Goal: Entertainment & Leisure: Consume media (video, audio)

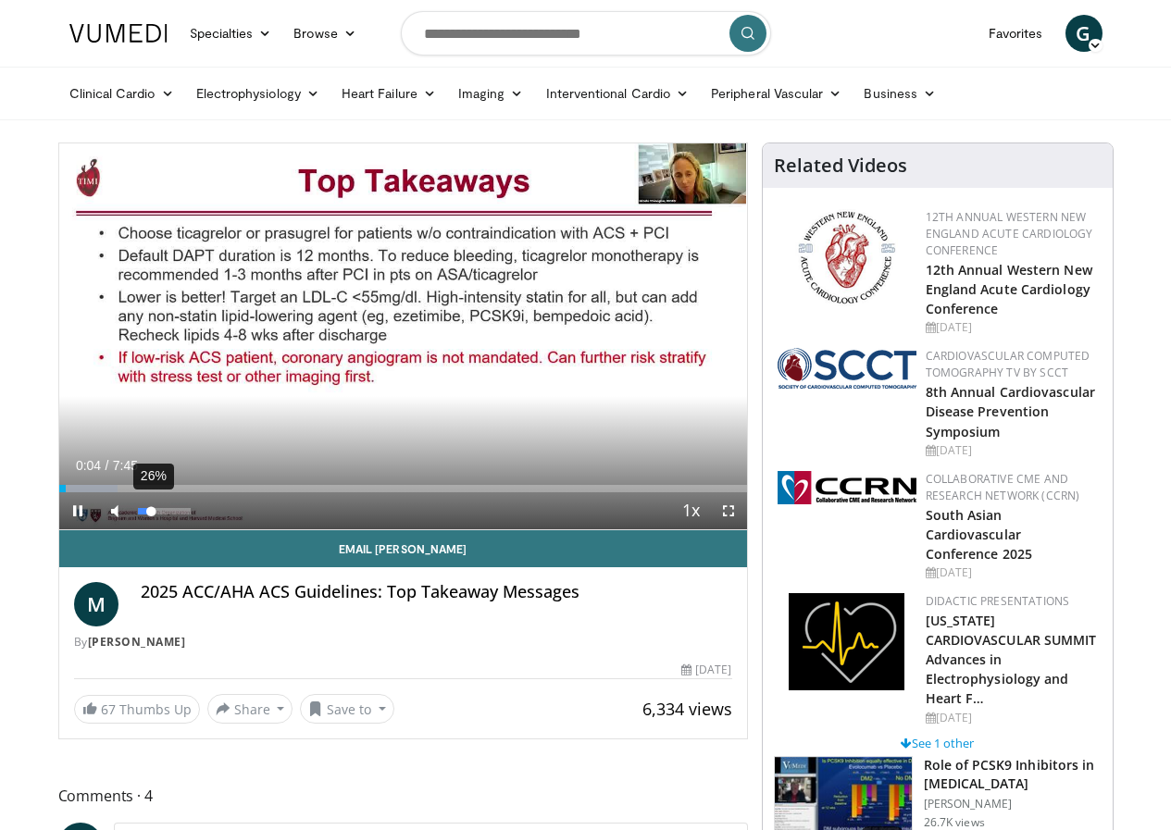
click at [138, 515] on div "26%" at bounding box center [164, 511] width 53 height 6
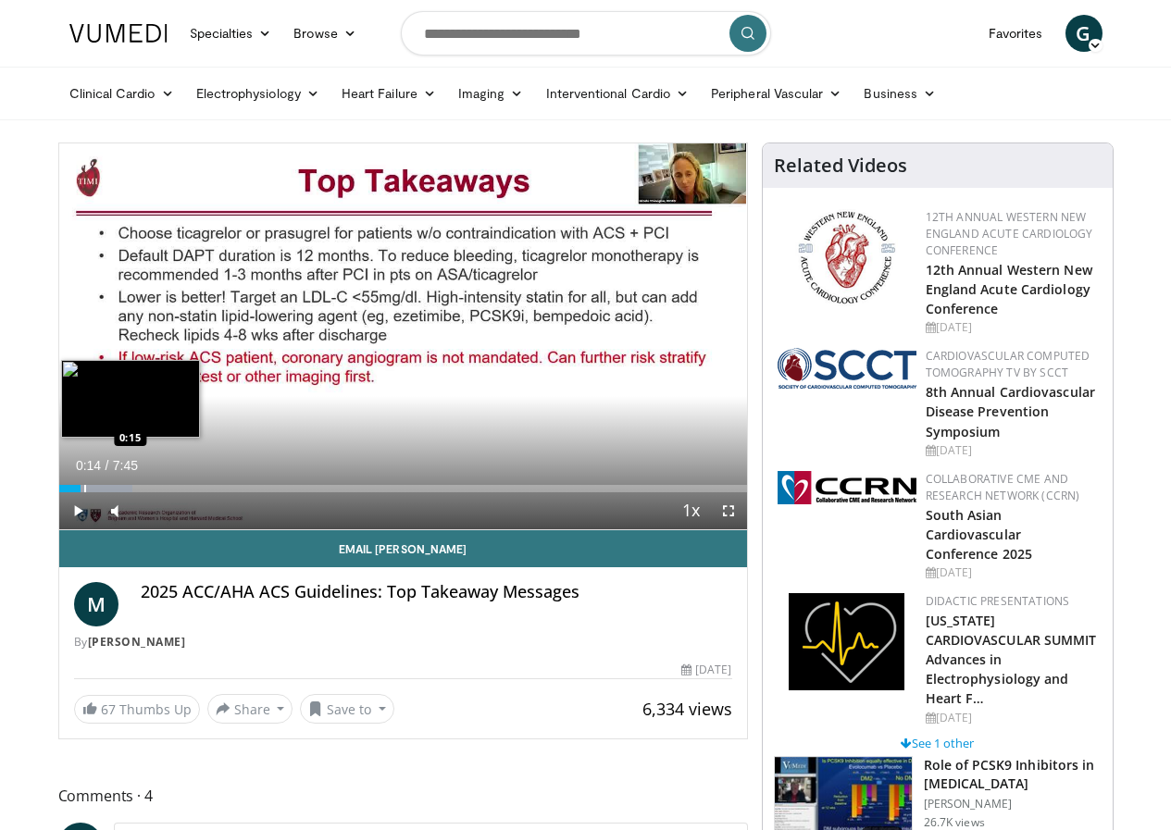
click at [84, 492] on div "Progress Bar" at bounding box center [85, 488] width 2 height 7
click at [108, 492] on div "Progress Bar" at bounding box center [109, 488] width 2 height 7
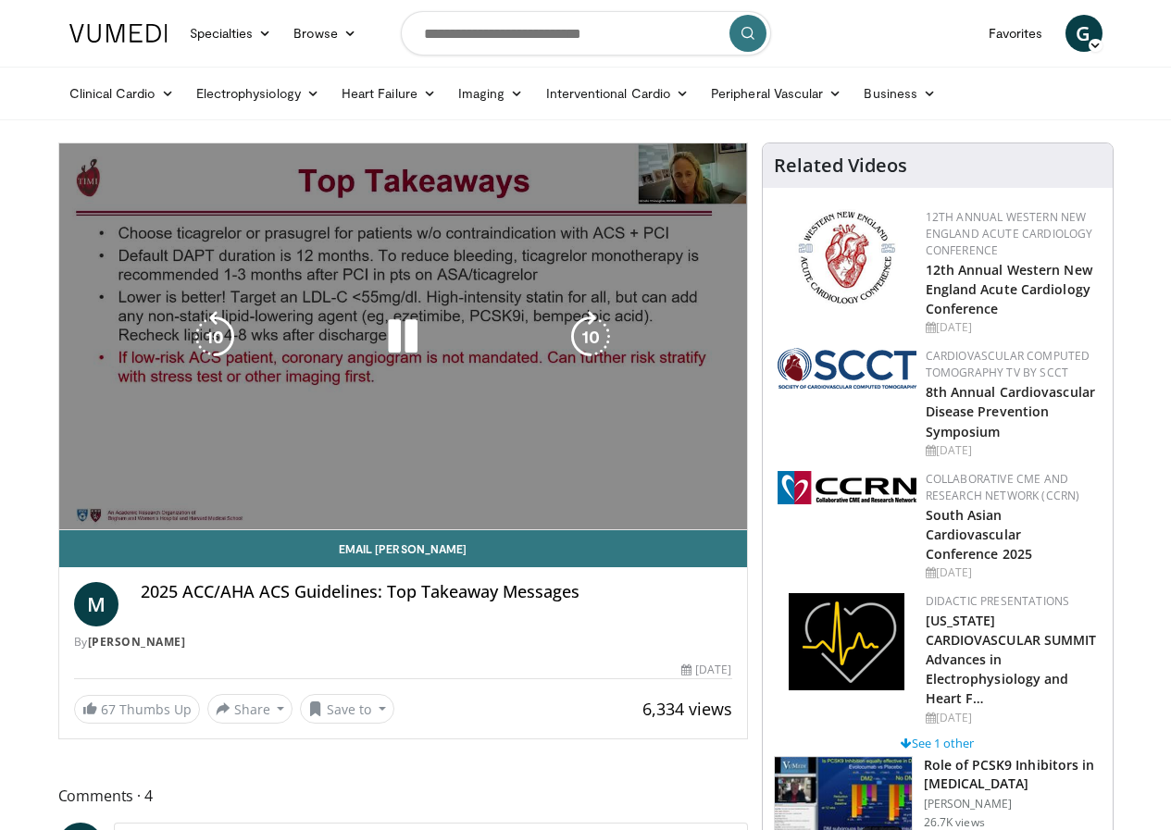
click at [109, 526] on div "Progress Bar" at bounding box center [119, 525] width 114 height 7
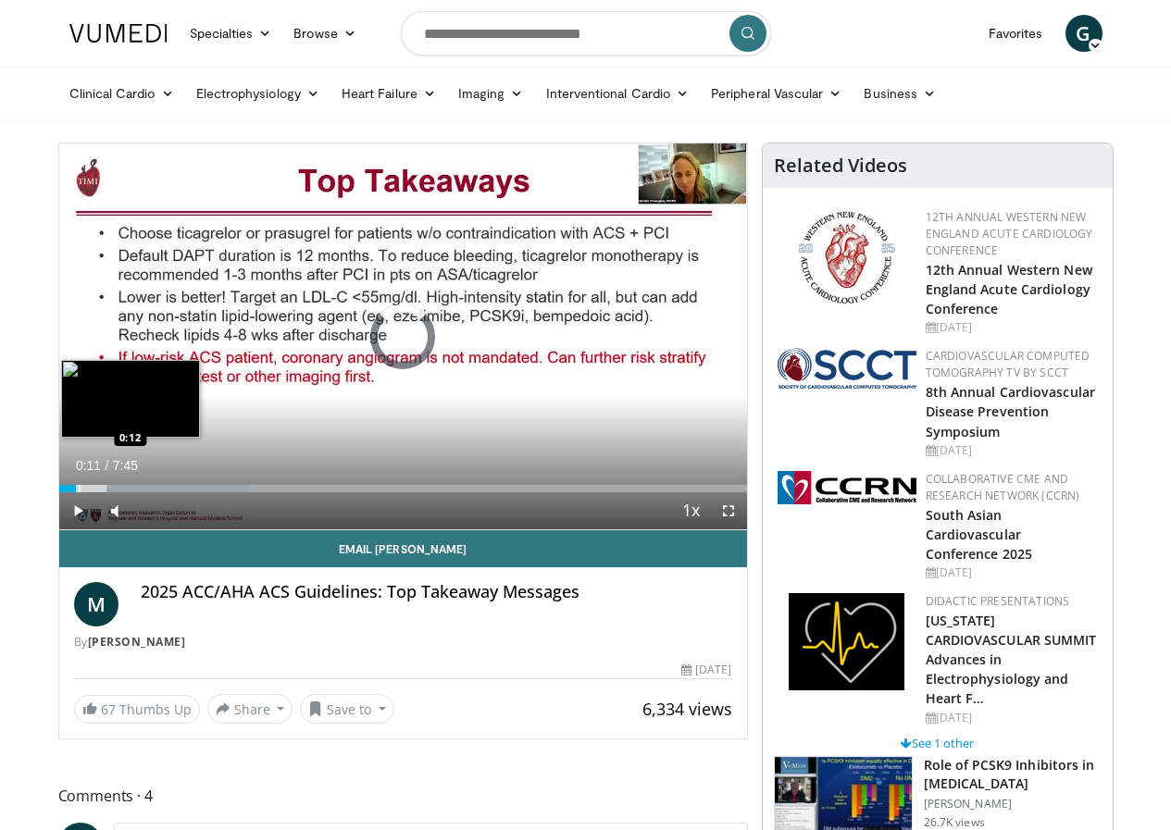
click at [79, 492] on div "Progress Bar" at bounding box center [80, 488] width 2 height 7
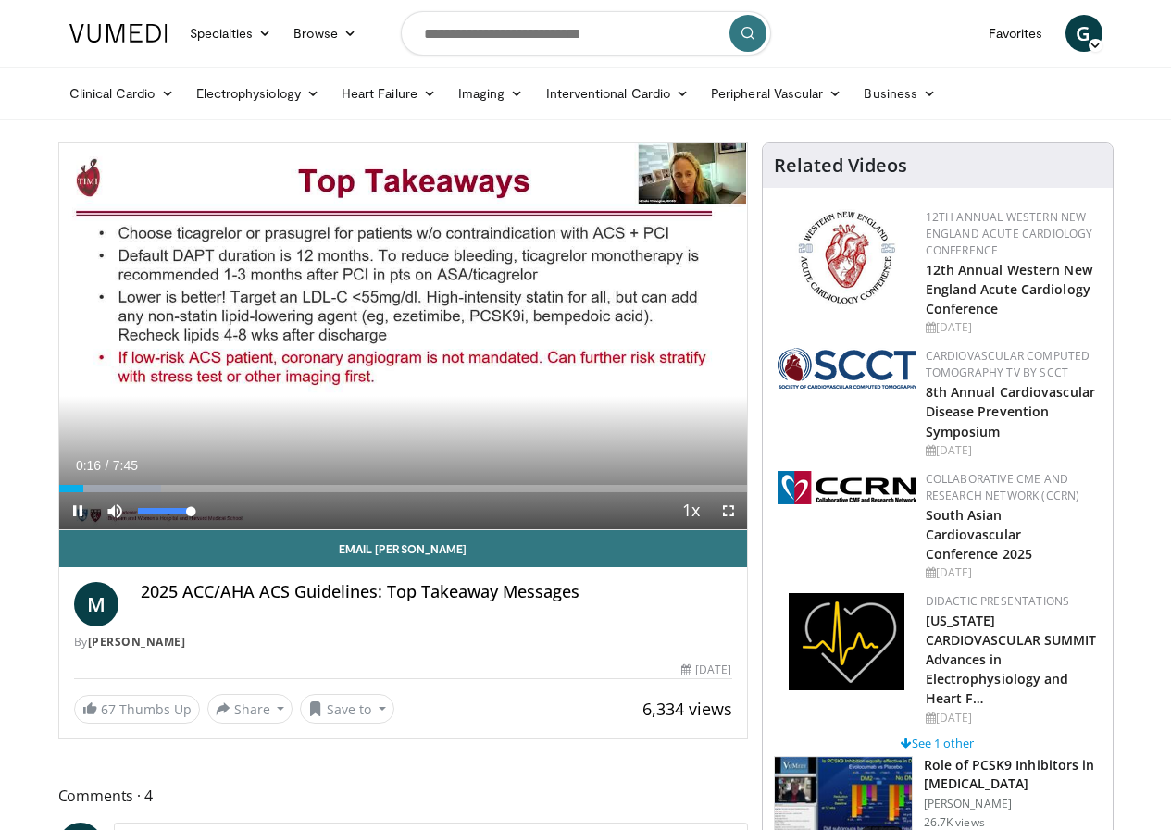
drag, startPoint x: 109, startPoint y: 544, endPoint x: 155, endPoint y: 548, distance: 46.4
click at [155, 529] on div "Mute 100%" at bounding box center [161, 510] width 130 height 37
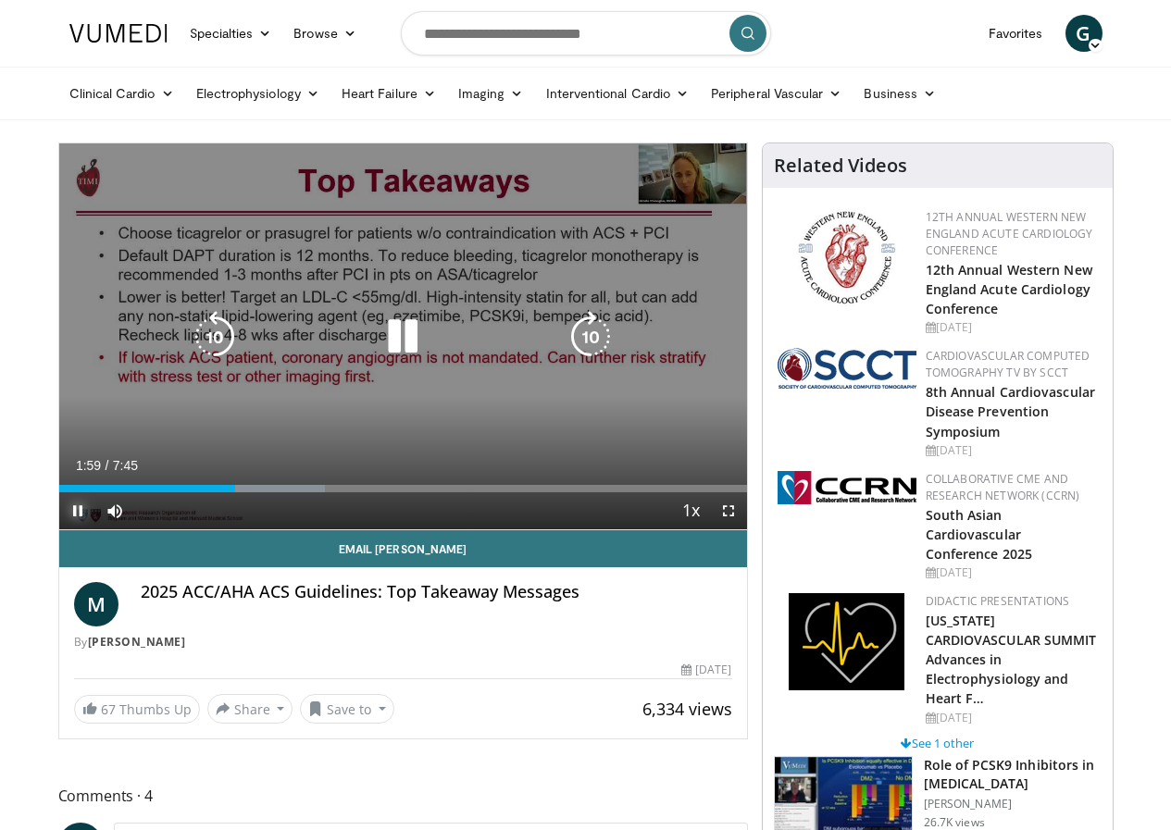
click at [59, 529] on span "Video Player" at bounding box center [77, 510] width 37 height 37
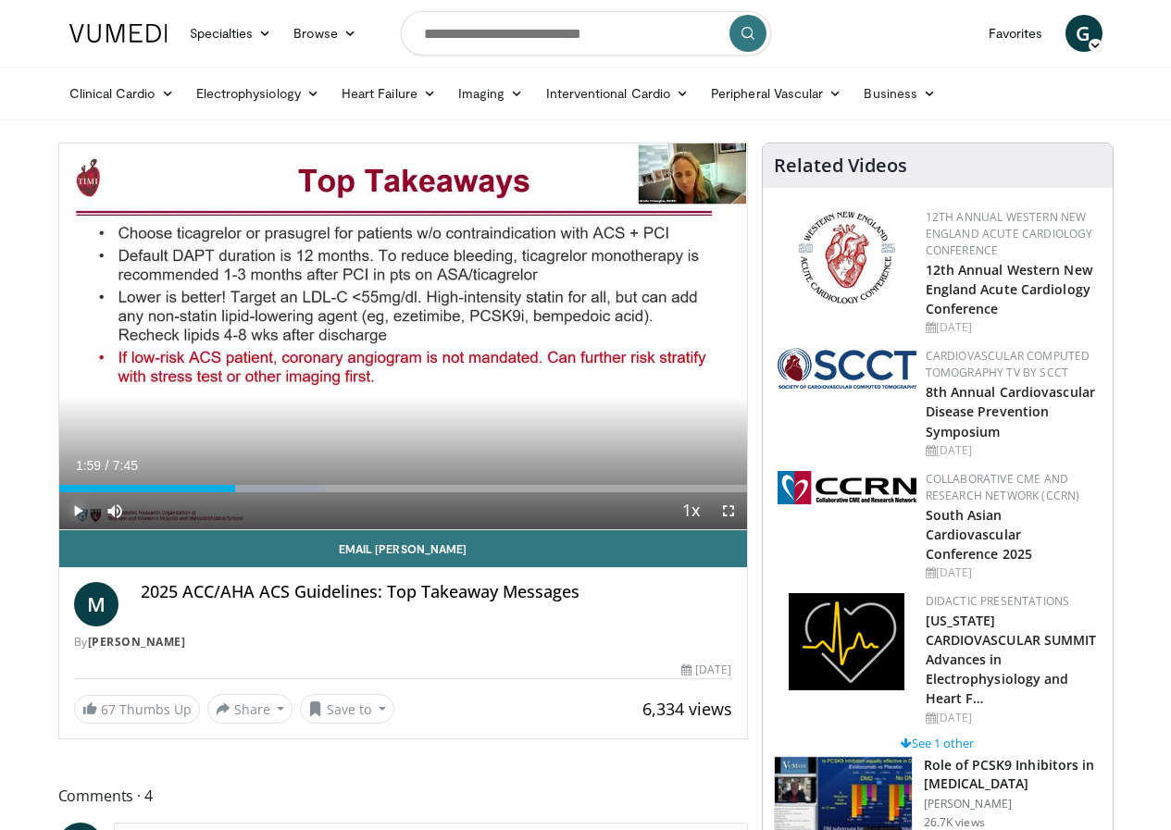
click at [59, 529] on span "Video Player" at bounding box center [77, 510] width 37 height 37
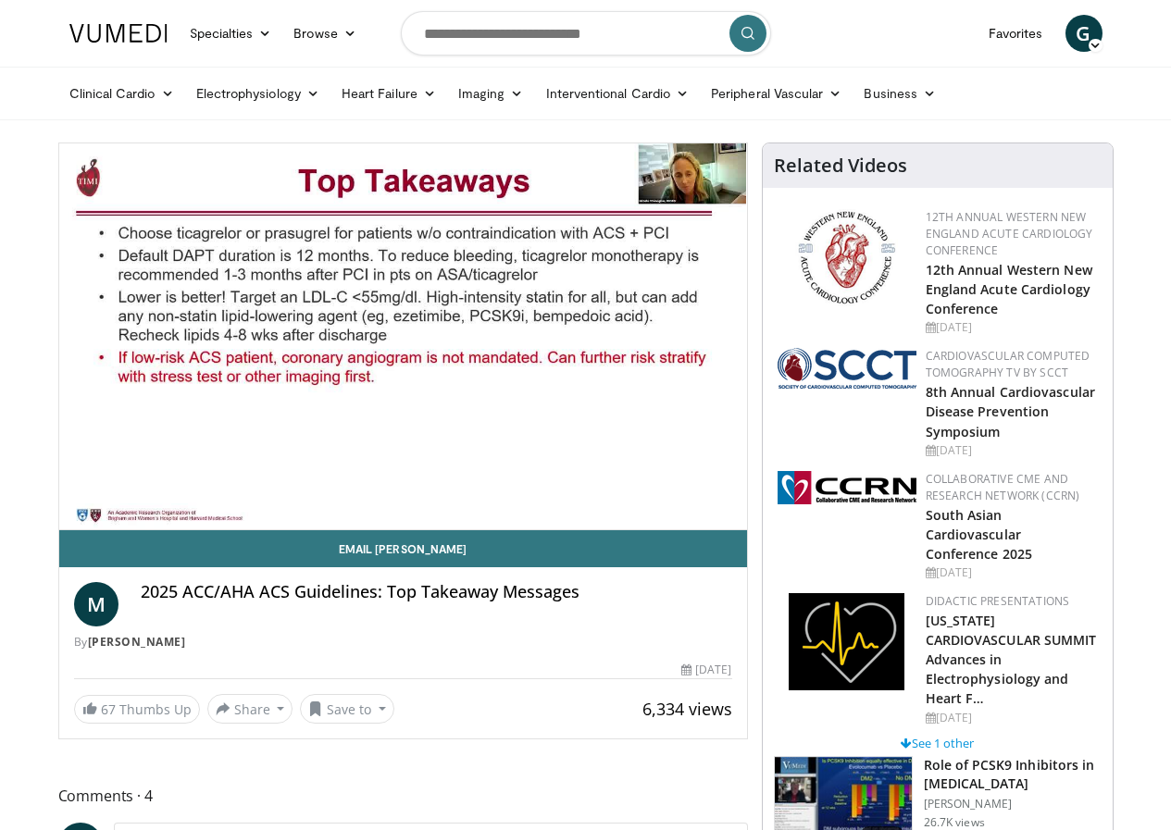
click at [59, 530] on video-js "**********" at bounding box center [403, 336] width 688 height 387
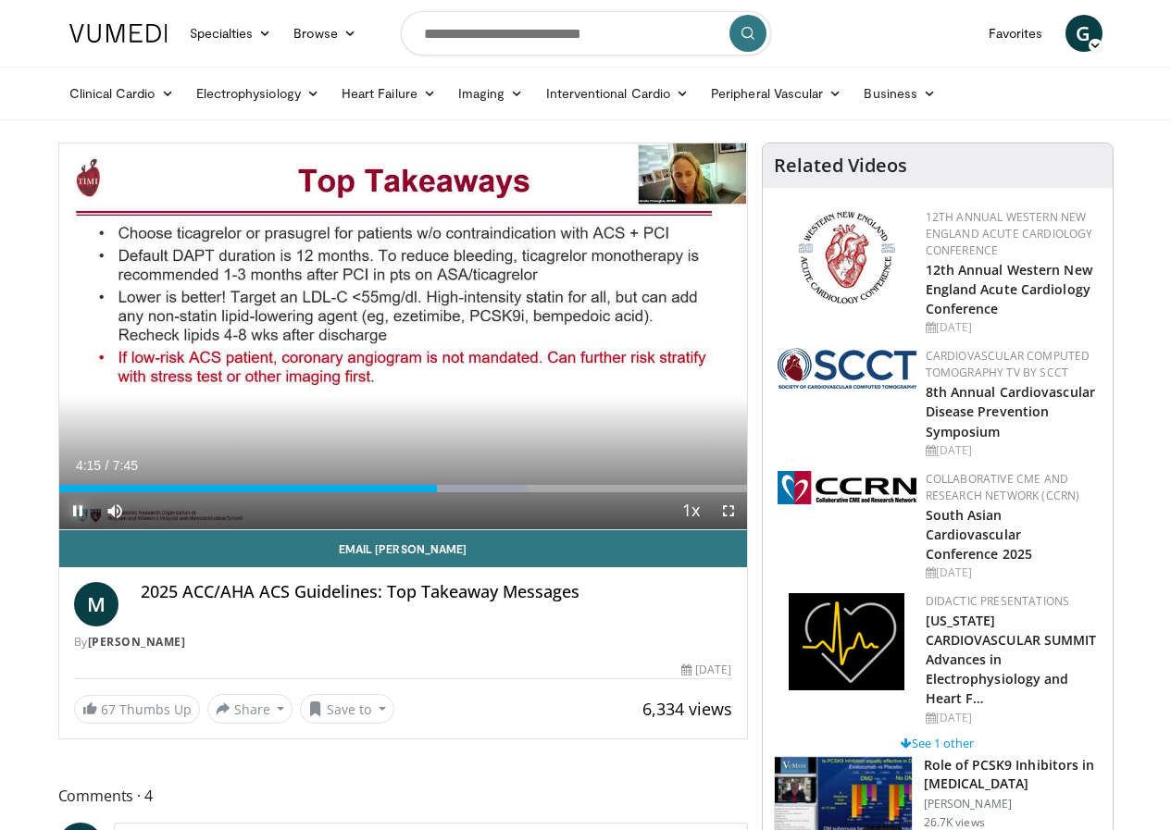
click at [59, 529] on span "Video Player" at bounding box center [77, 510] width 37 height 37
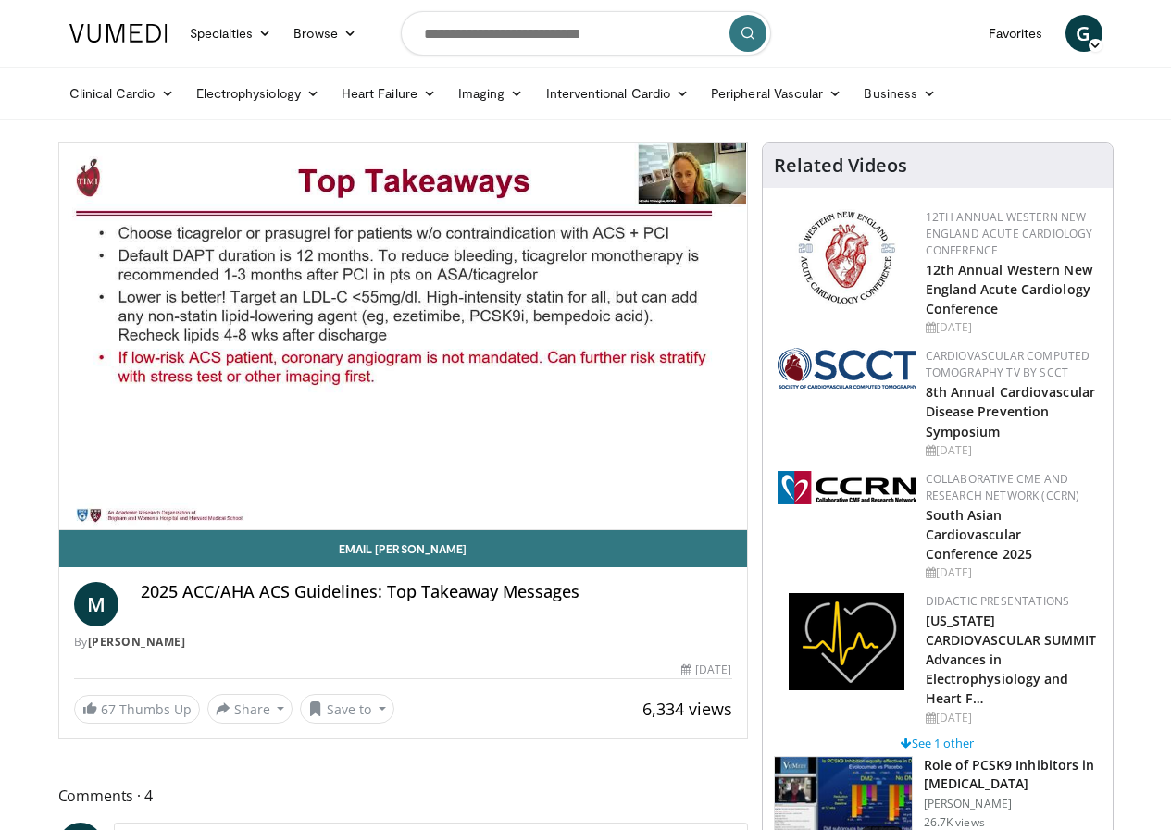
click at [59, 530] on video-js "**********" at bounding box center [403, 336] width 688 height 387
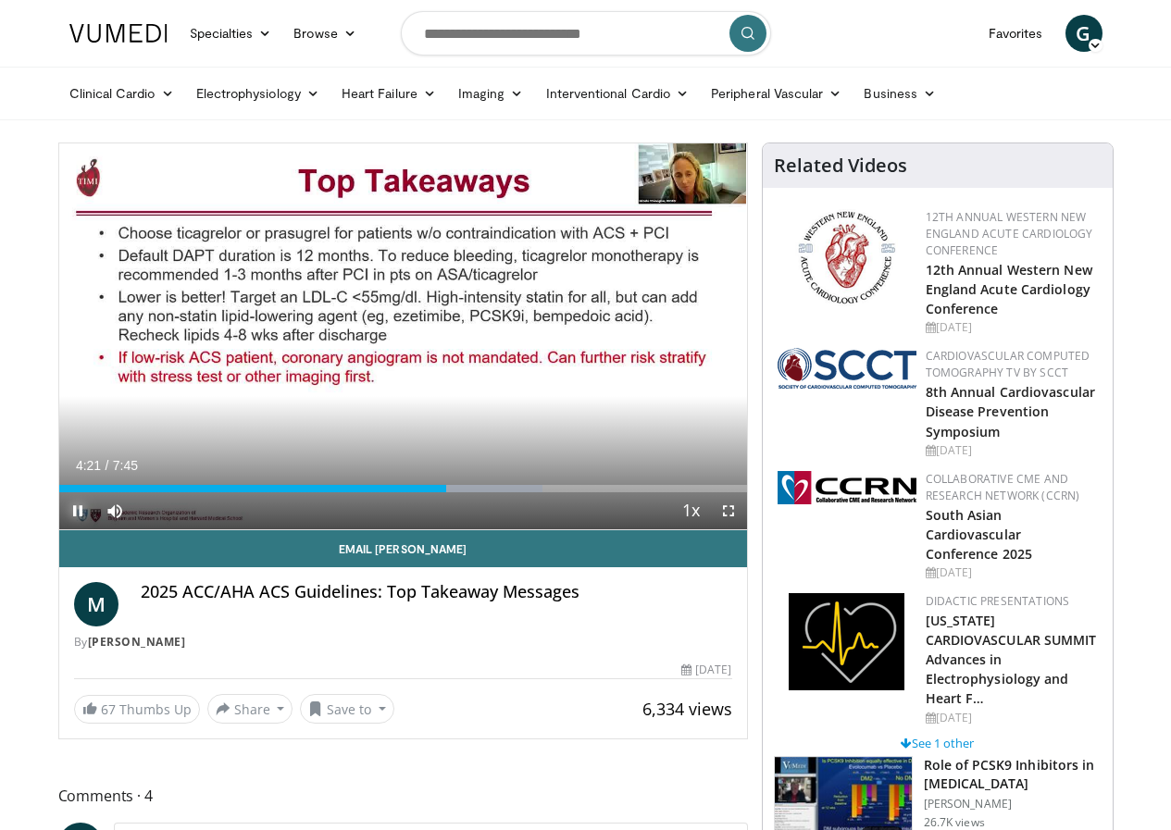
click at [59, 529] on span "Video Player" at bounding box center [77, 510] width 37 height 37
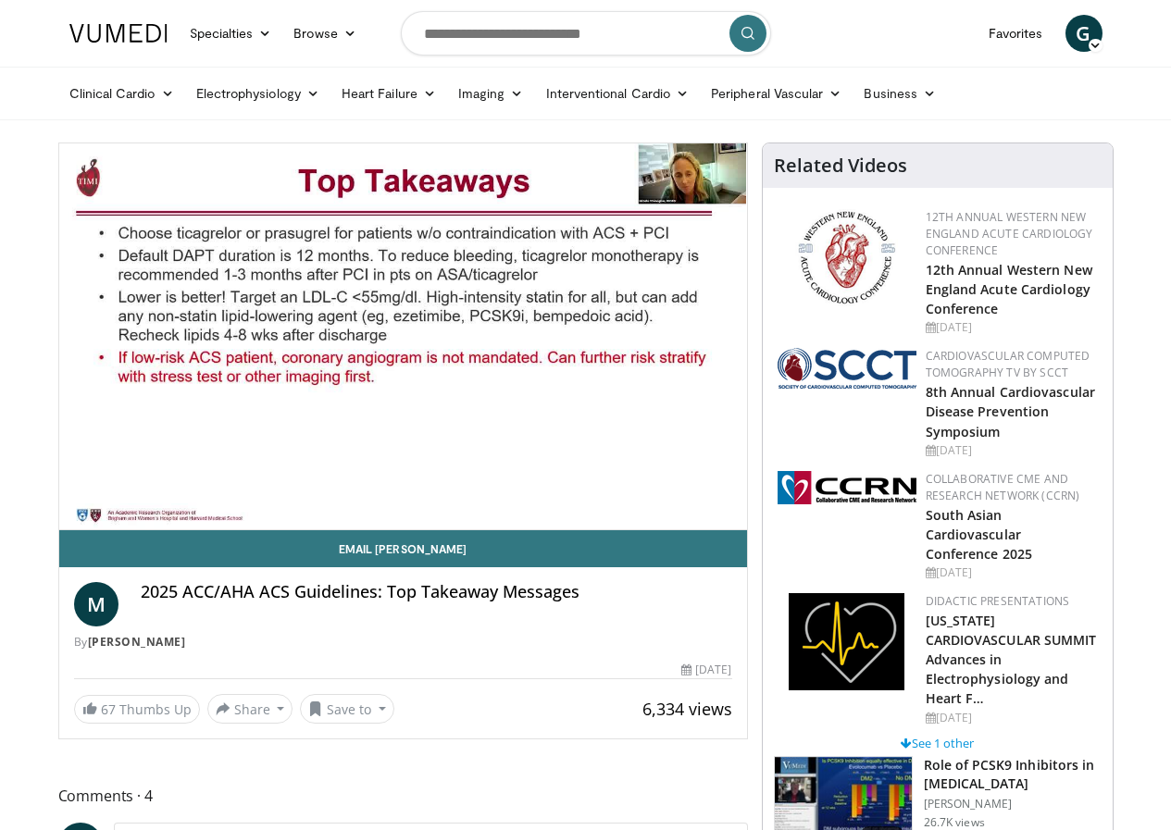
click at [59, 530] on video-js "**********" at bounding box center [403, 336] width 688 height 387
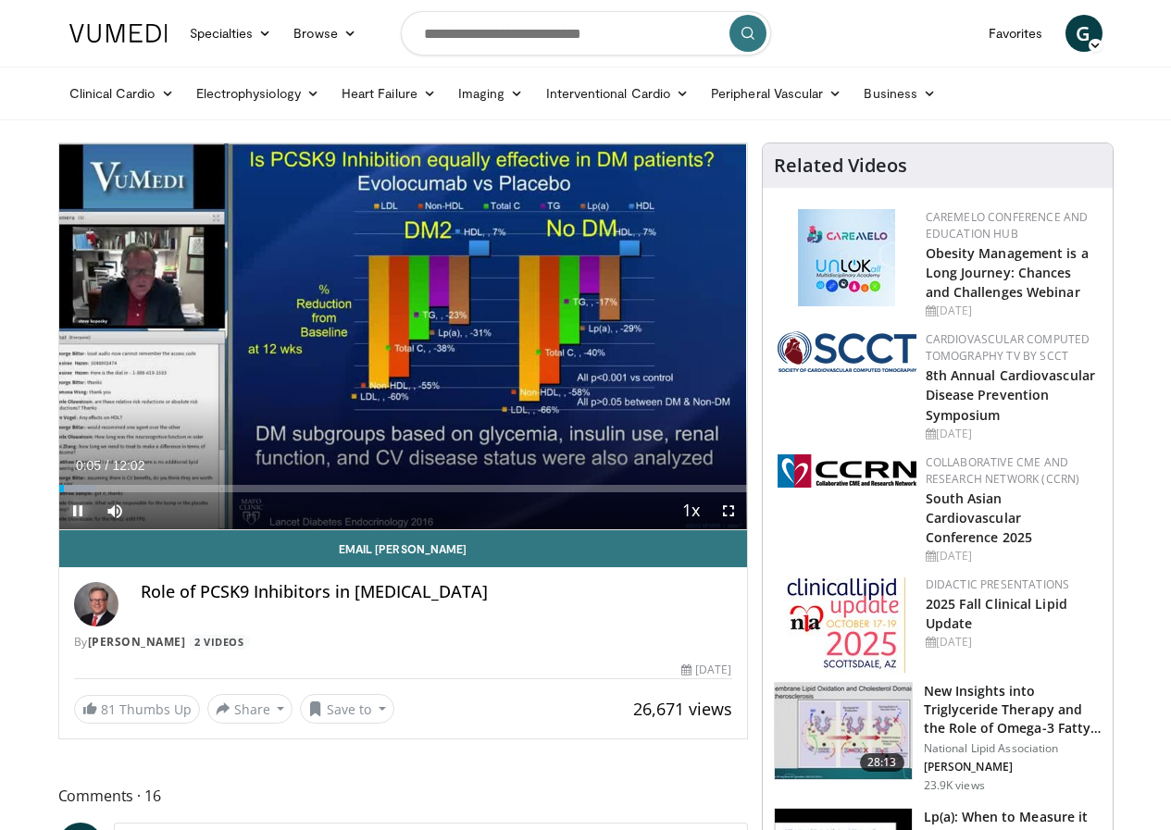
click at [59, 529] on span "Video Player" at bounding box center [77, 510] width 37 height 37
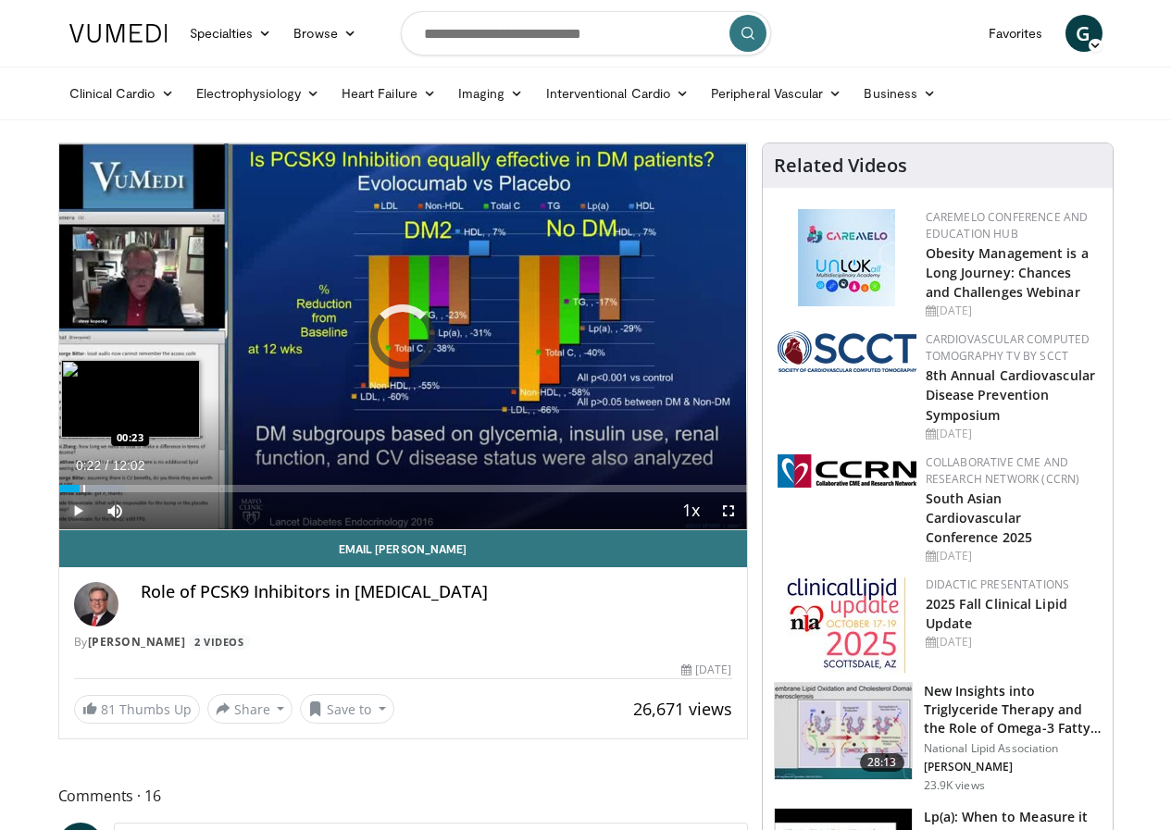
click at [83, 492] on div "Progress Bar" at bounding box center [84, 488] width 2 height 7
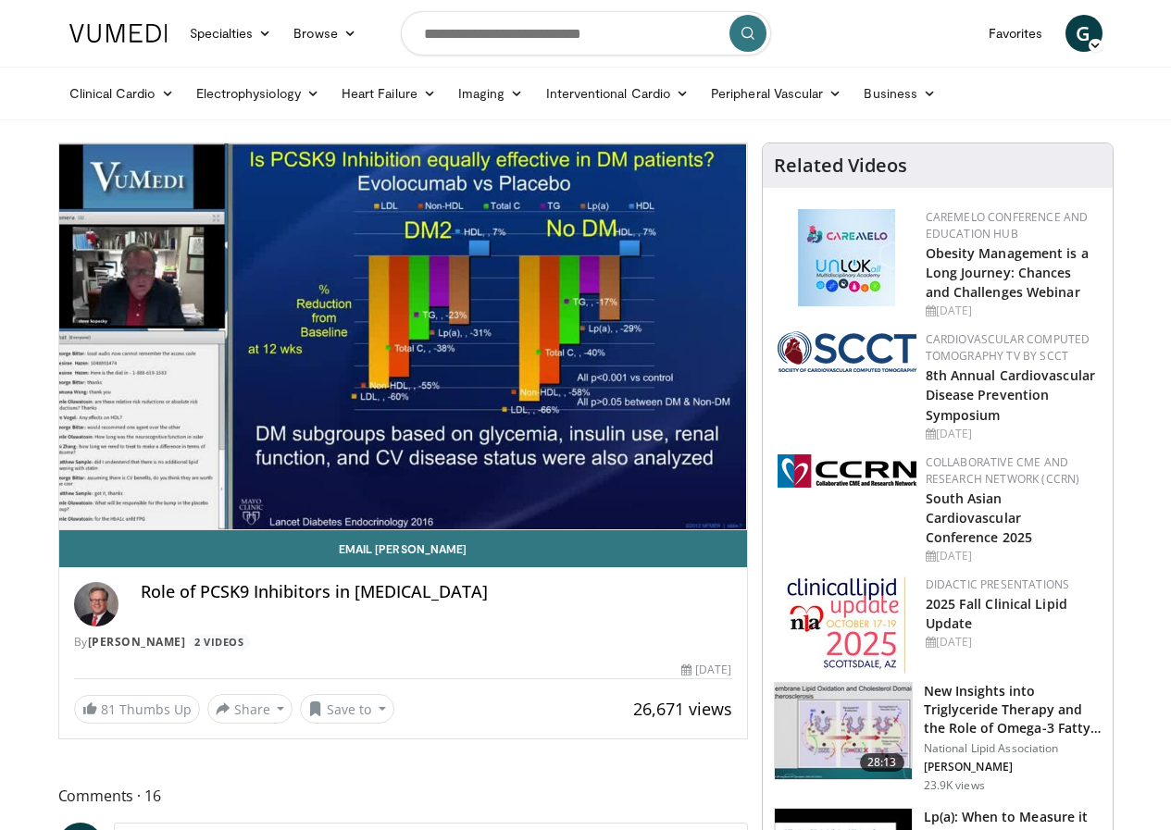
drag, startPoint x: 1154, startPoint y: 0, endPoint x: 803, endPoint y: 40, distance: 353.0
click at [803, 40] on nav "Specialties Adult & Family Medicine Allergy, Asthma, Immunology Anesthesiology …" at bounding box center [585, 33] width 1055 height 67
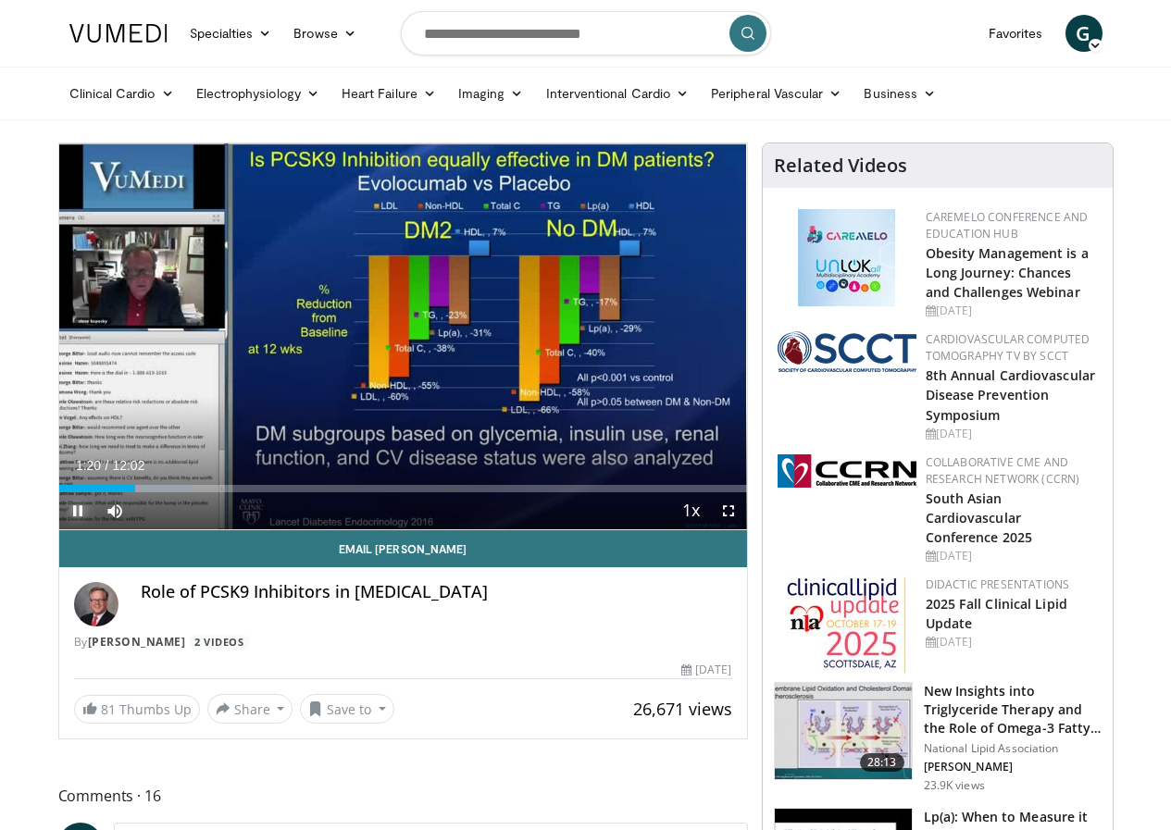
click at [59, 529] on span "Video Player" at bounding box center [77, 510] width 37 height 37
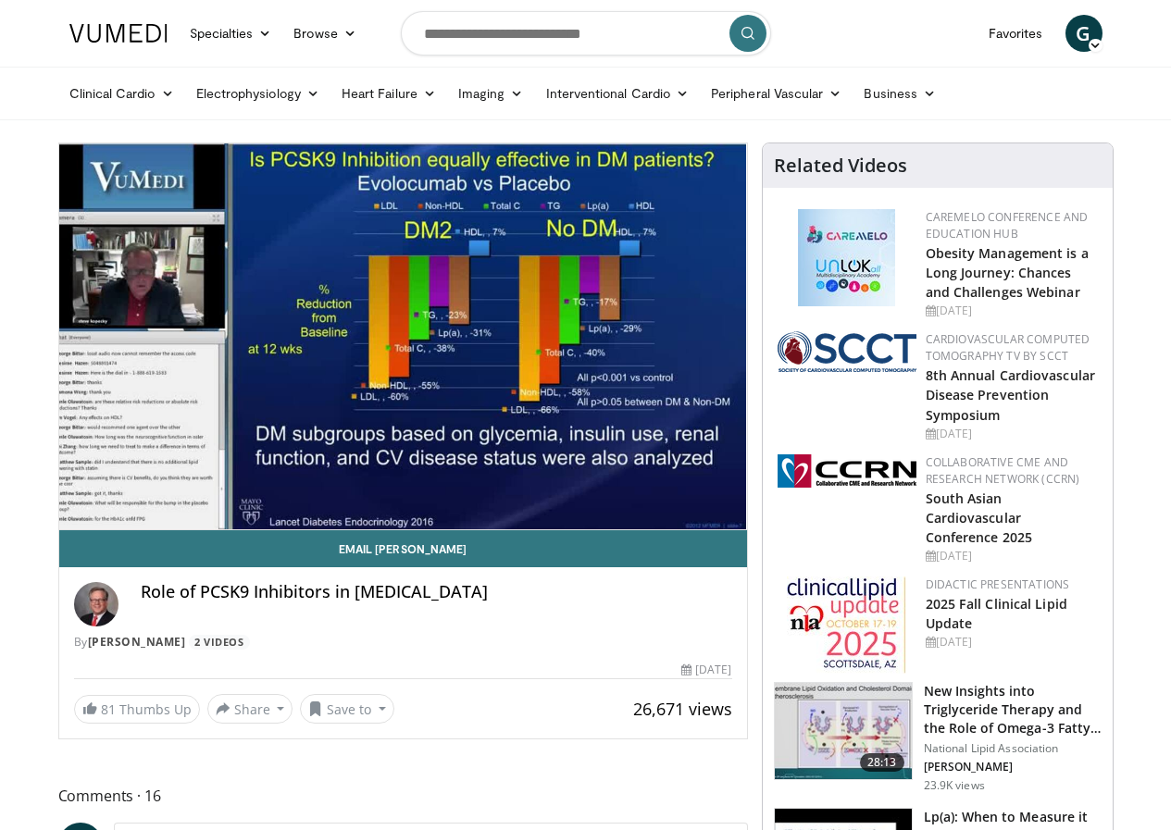
click at [59, 530] on video-js "**********" at bounding box center [403, 336] width 688 height 387
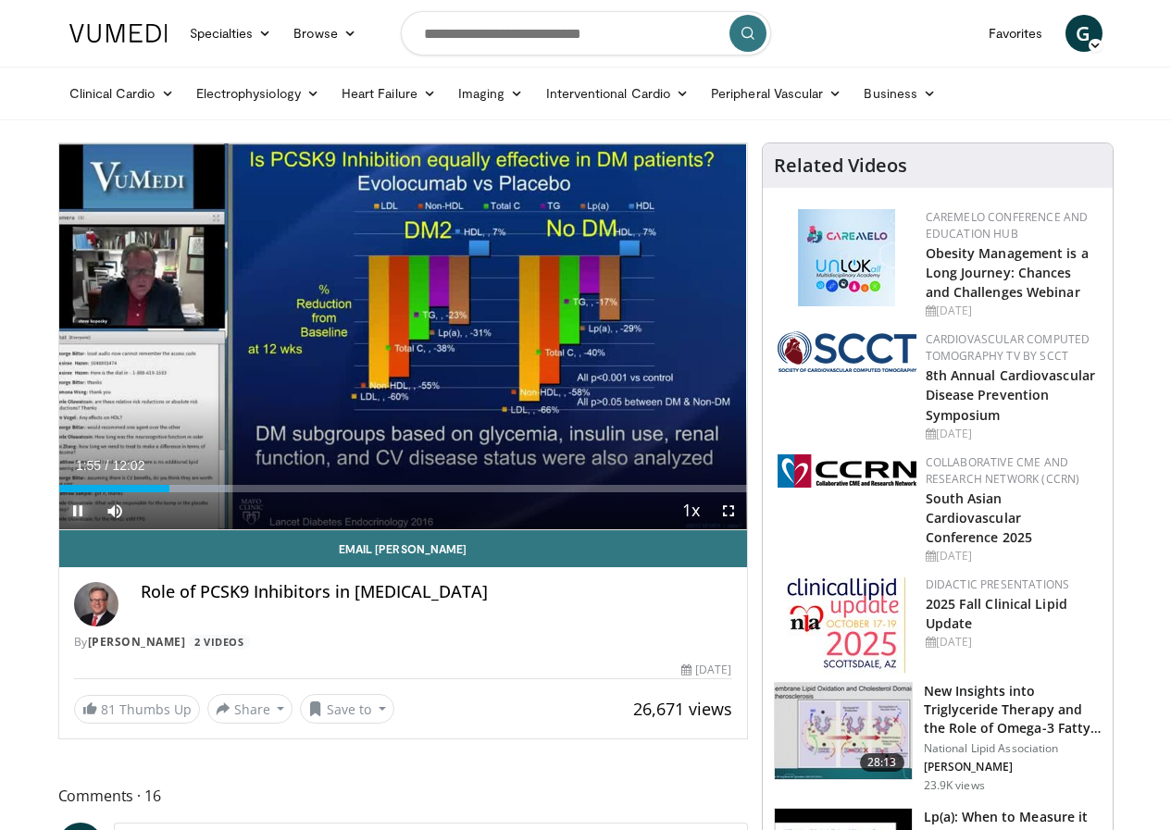
click at [59, 529] on span "Video Player" at bounding box center [77, 510] width 37 height 37
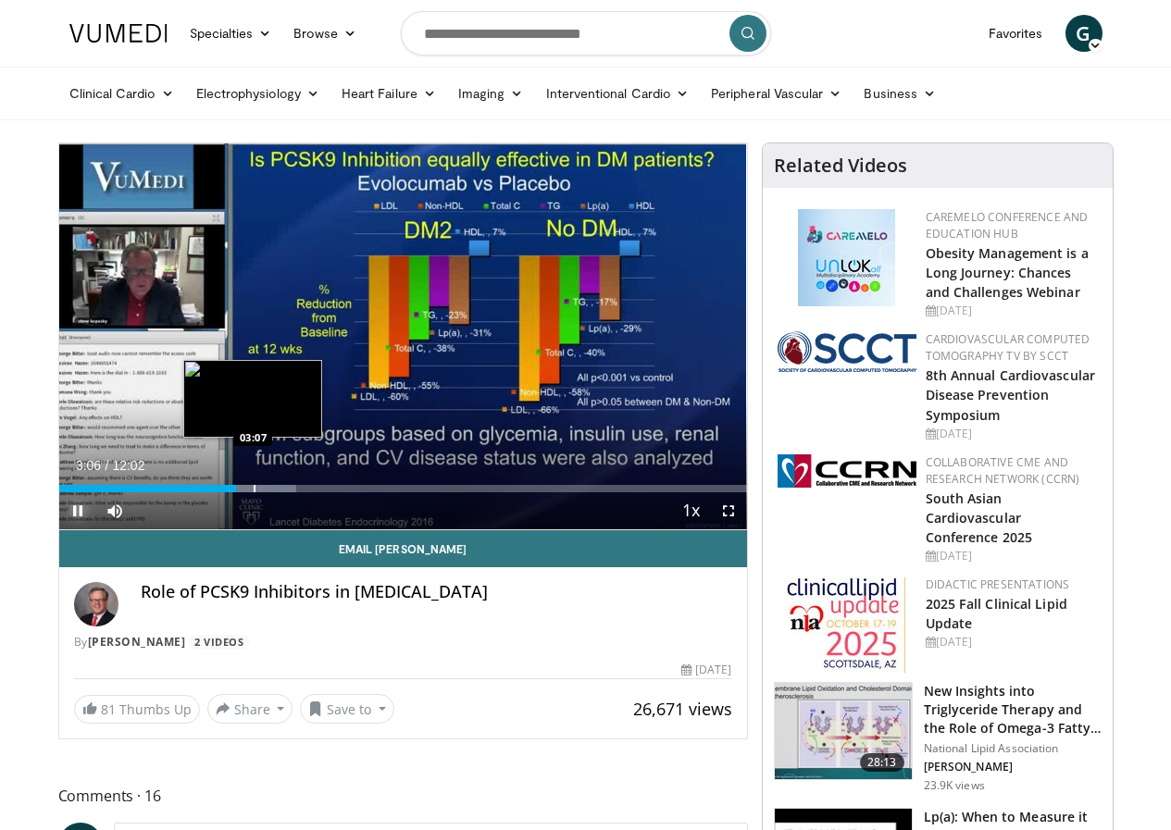
click at [254, 492] on div "Progress Bar" at bounding box center [255, 488] width 2 height 7
click at [257, 492] on div "Progress Bar" at bounding box center [258, 488] width 2 height 7
click at [265, 492] on div "Progress Bar" at bounding box center [266, 488] width 2 height 7
click at [271, 492] on div "Progress Bar" at bounding box center [272, 488] width 2 height 7
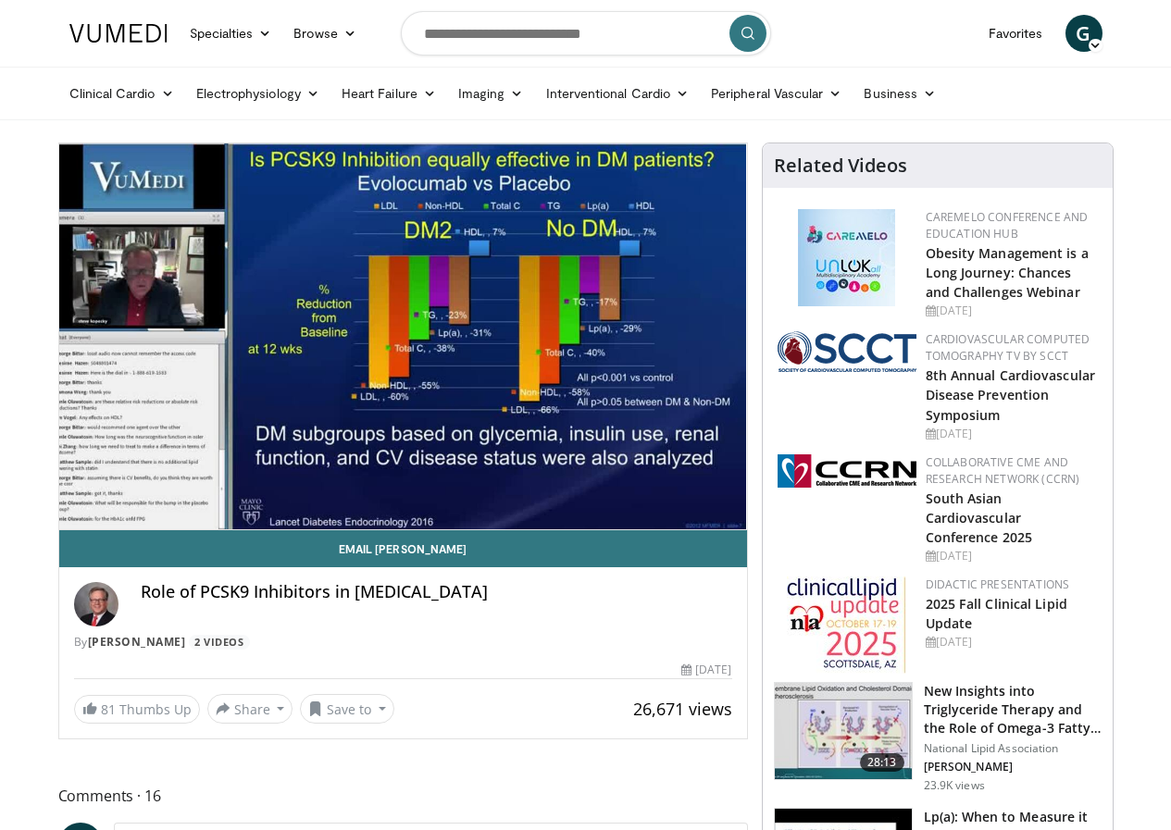
click at [238, 524] on video-js "**********" at bounding box center [403, 336] width 688 height 387
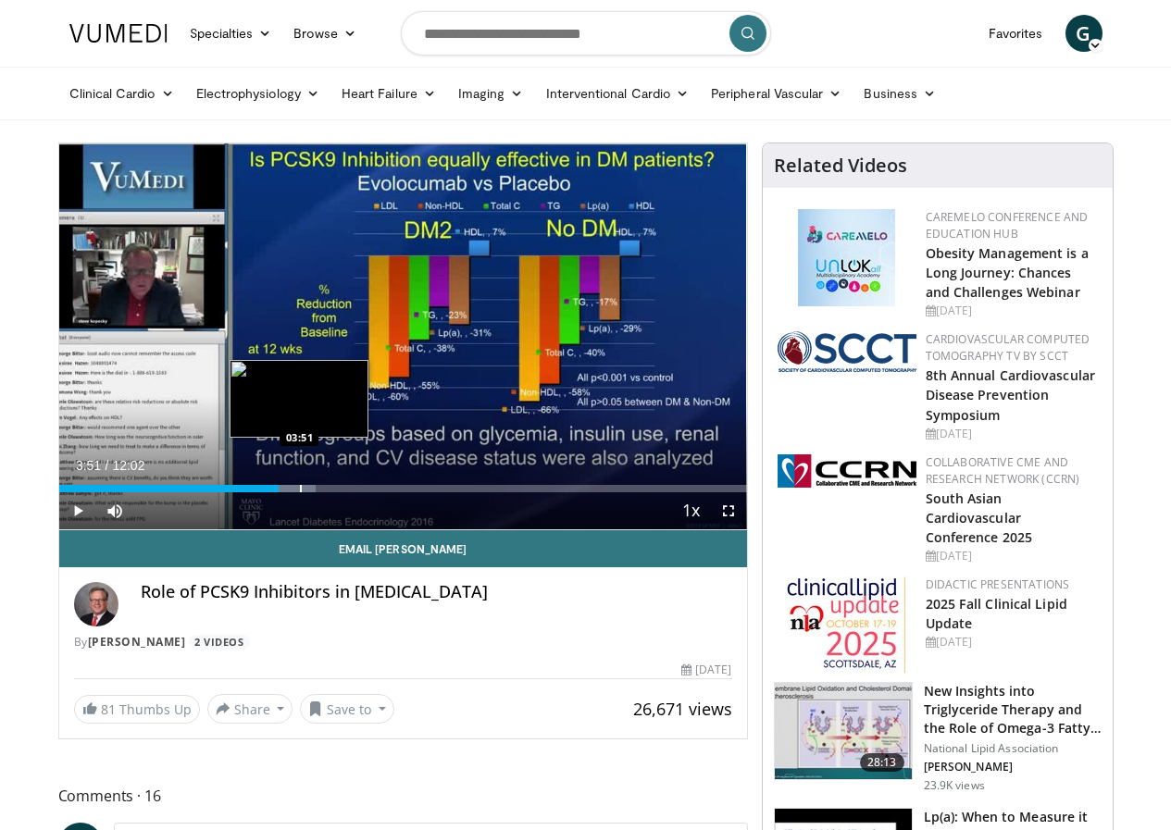
click at [300, 492] on div "Progress Bar" at bounding box center [301, 488] width 2 height 7
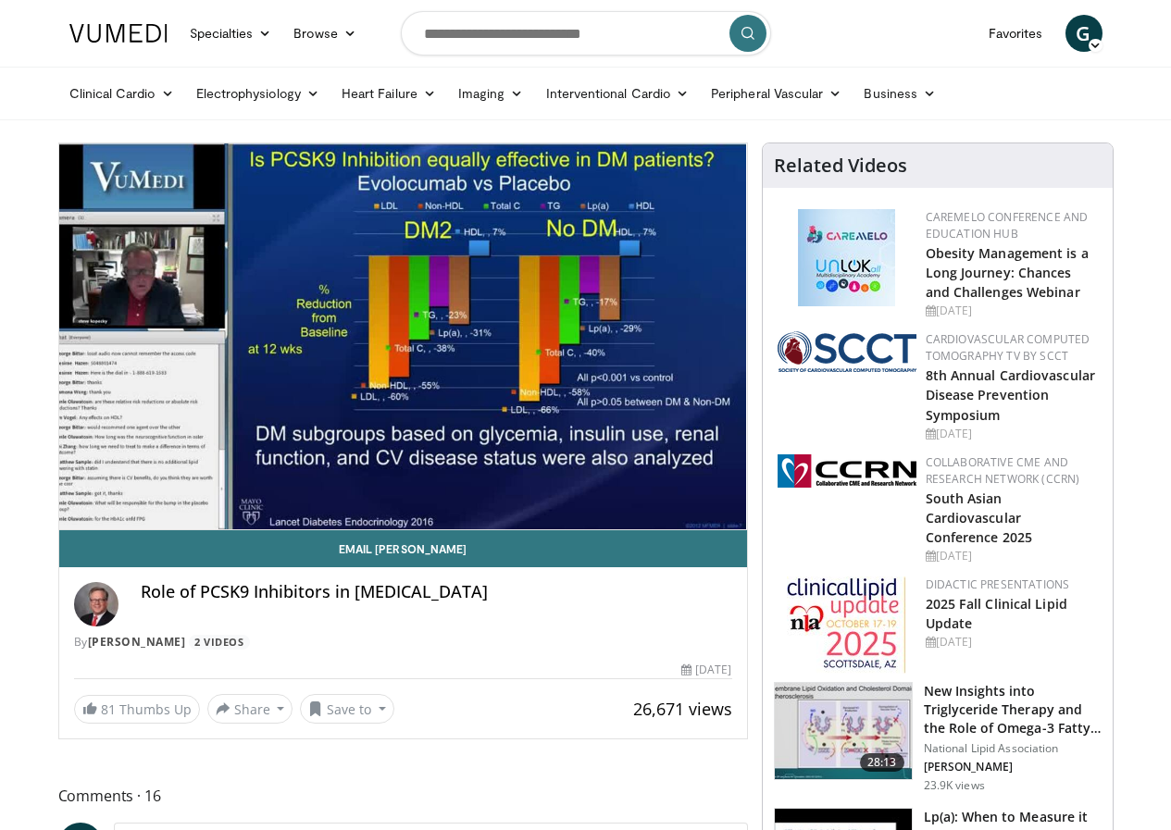
click at [269, 522] on video-js "**********" at bounding box center [403, 336] width 688 height 387
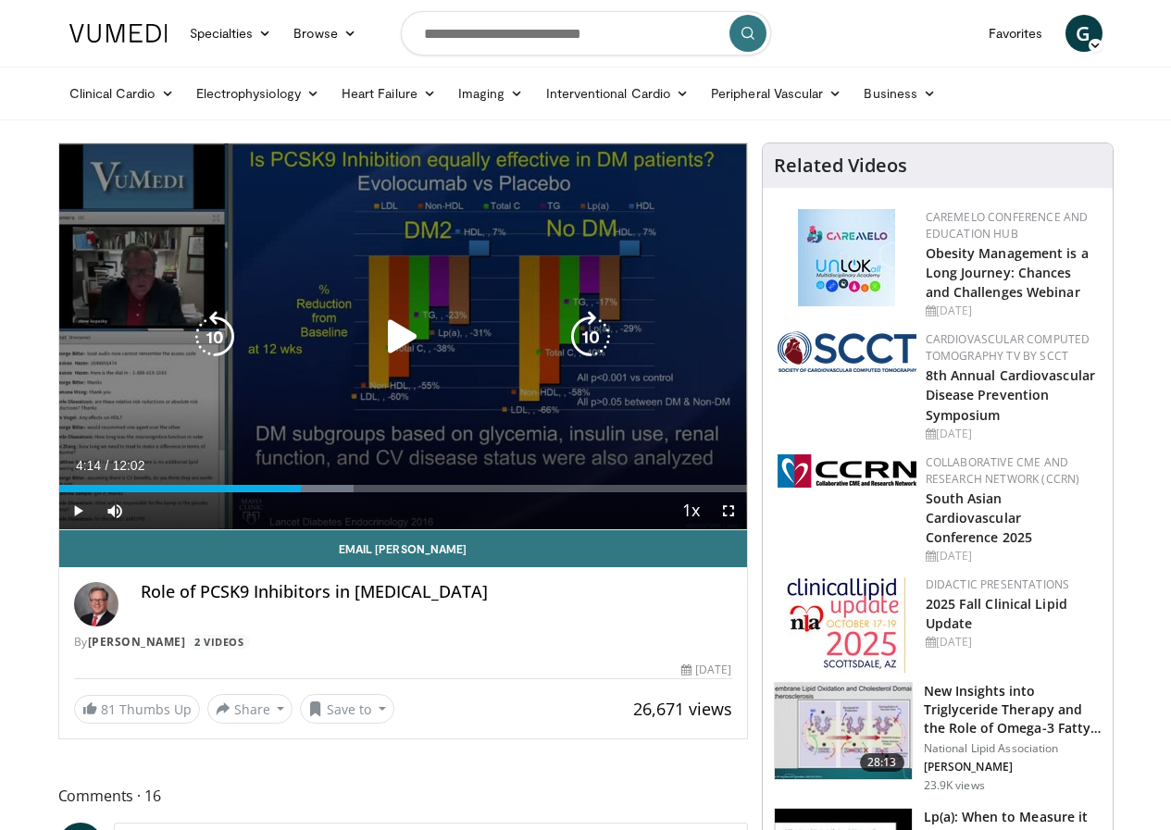
click at [276, 492] on div "Loaded : 42.82% 04:14 04:08" at bounding box center [403, 488] width 688 height 7
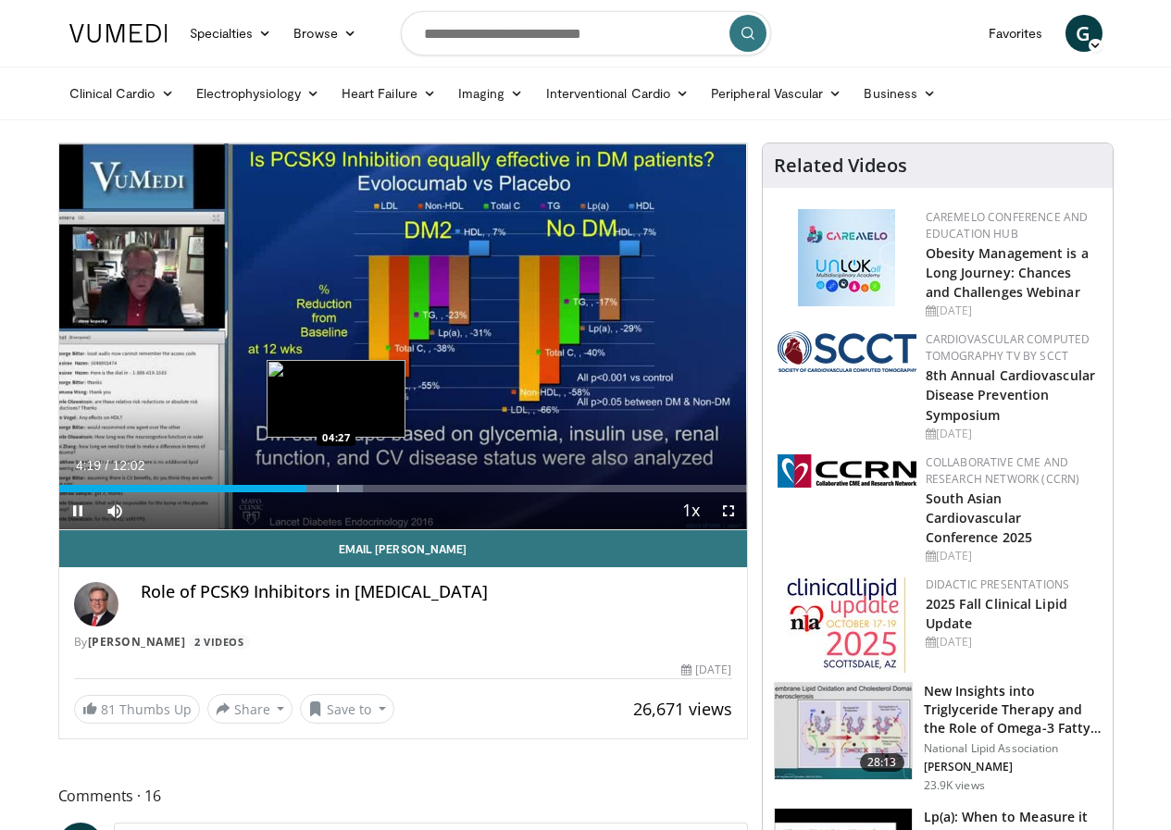
click at [337, 492] on div "Progress Bar" at bounding box center [338, 488] width 2 height 7
click at [358, 492] on div "Progress Bar" at bounding box center [359, 488] width 2 height 7
click at [371, 492] on div "Progress Bar" at bounding box center [372, 488] width 2 height 7
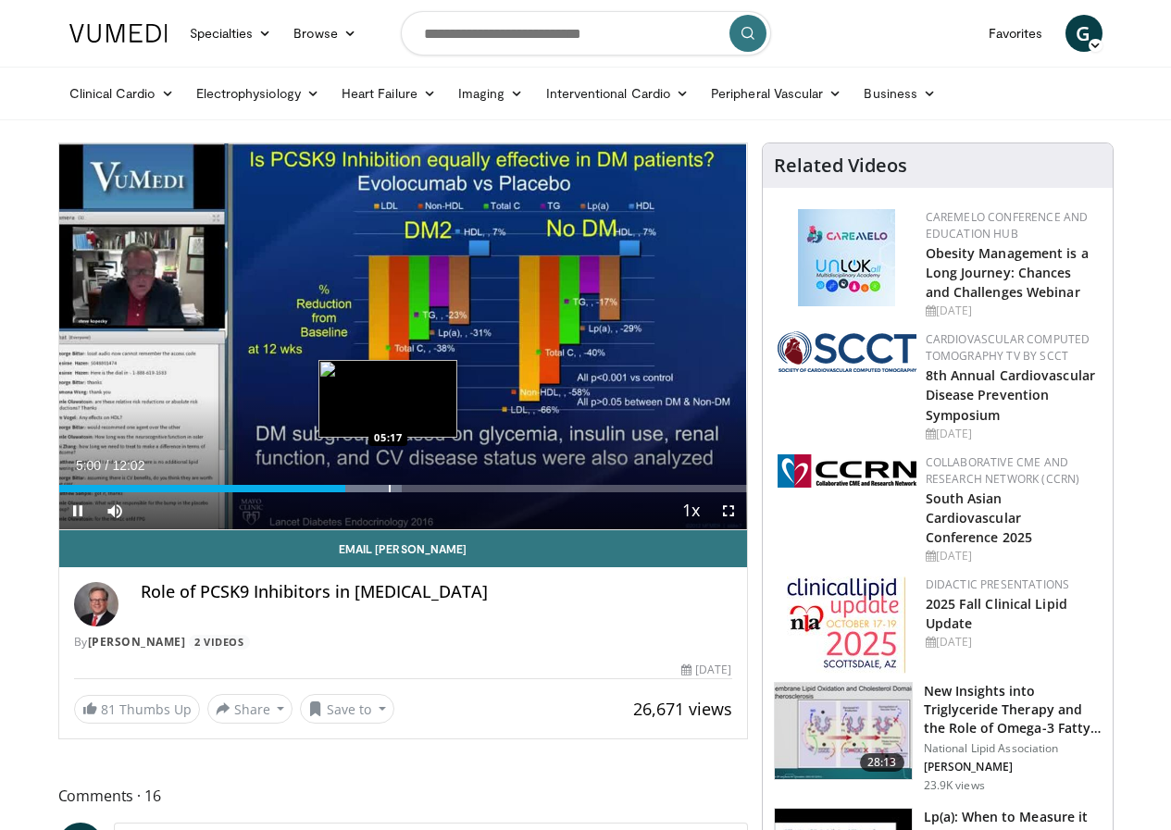
click at [389, 492] on div "Progress Bar" at bounding box center [390, 488] width 2 height 7
click at [407, 492] on div "Progress Bar" at bounding box center [408, 488] width 2 height 7
click at [381, 528] on div "Current Time 5:35 / Duration 12:02 Pause Skip Backward Skip Forward Mute Loaded…" at bounding box center [403, 510] width 688 height 37
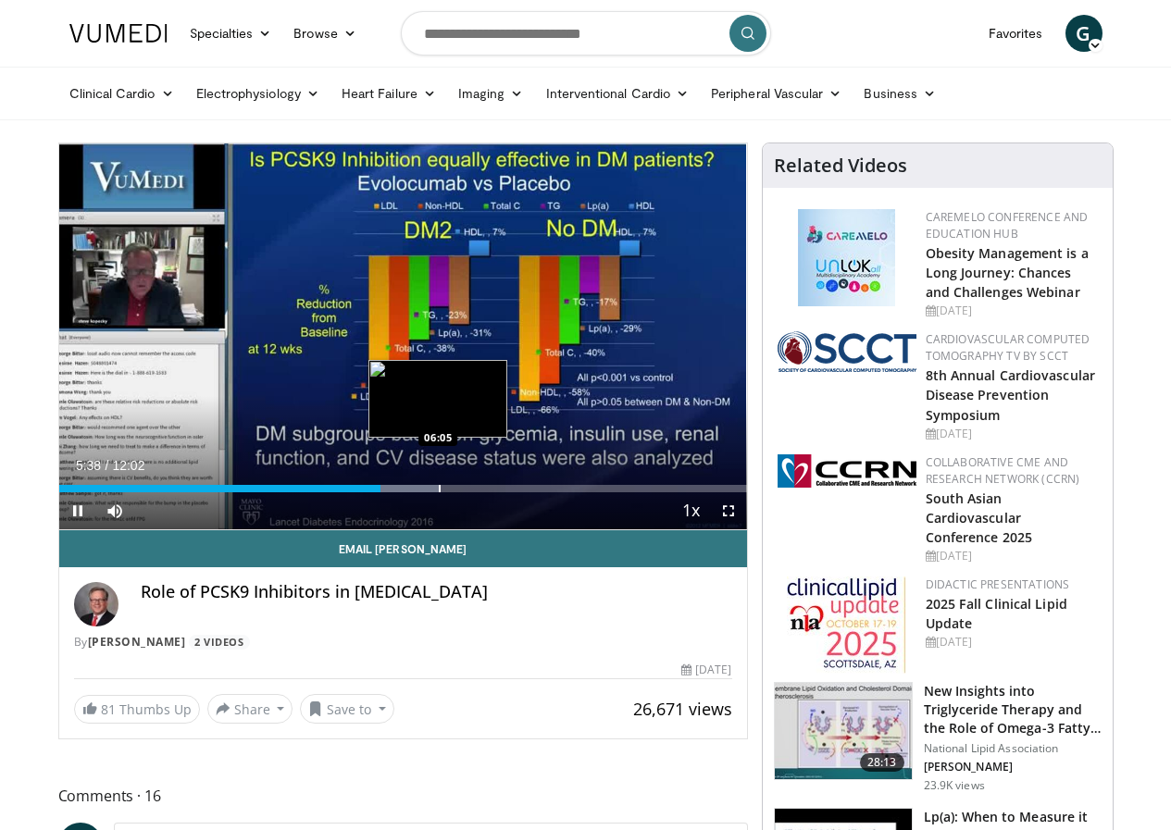
click at [439, 492] on div "Progress Bar" at bounding box center [440, 488] width 2 height 7
click at [461, 492] on div "Progress Bar" at bounding box center [462, 488] width 2 height 7
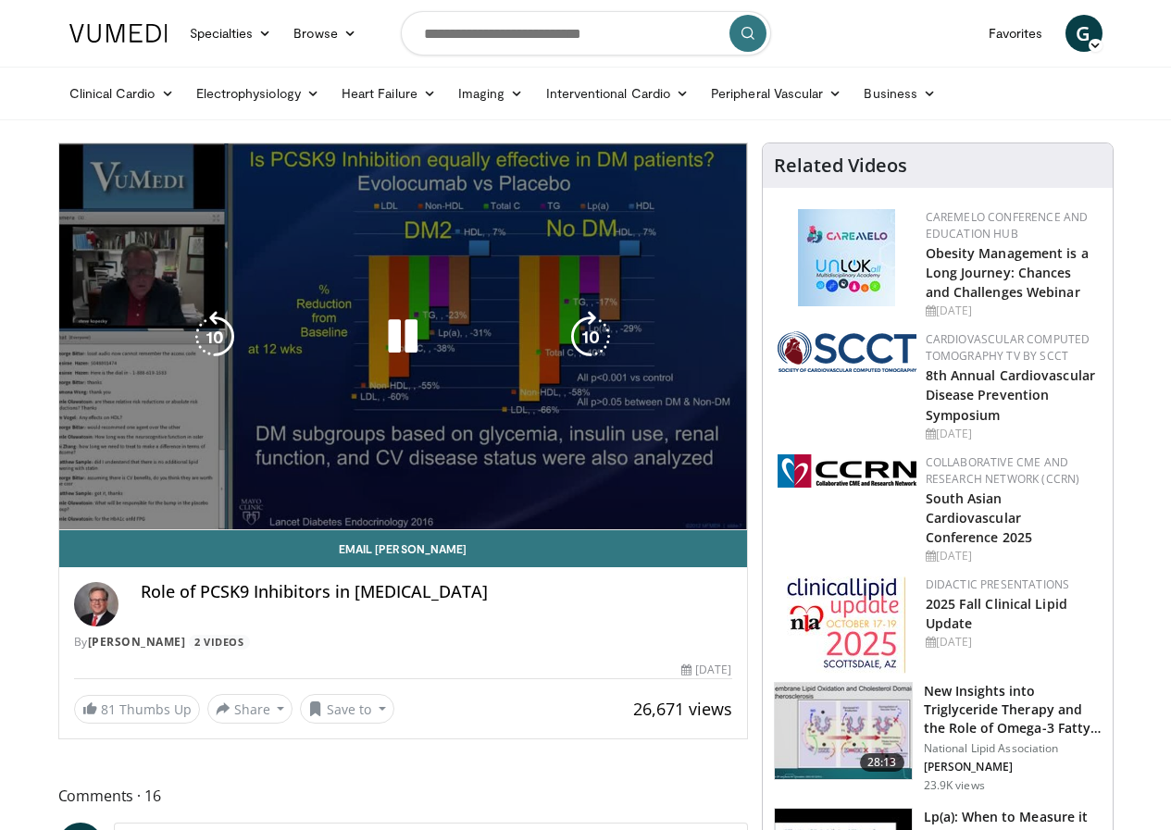
click at [424, 525] on video-js "**********" at bounding box center [403, 336] width 688 height 387
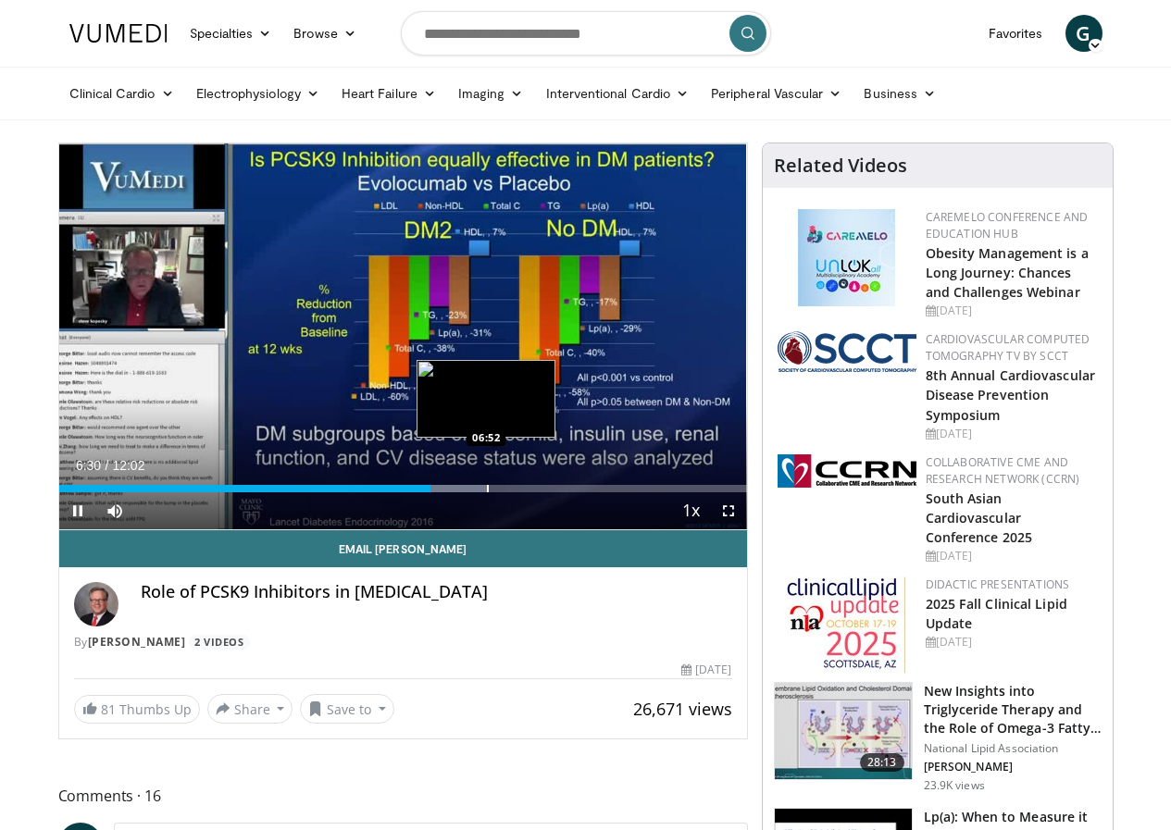
click at [487, 492] on div "Progress Bar" at bounding box center [488, 488] width 2 height 7
click at [511, 492] on div "Progress Bar" at bounding box center [512, 488] width 2 height 7
click at [528, 492] on div "Progress Bar" at bounding box center [529, 488] width 2 height 7
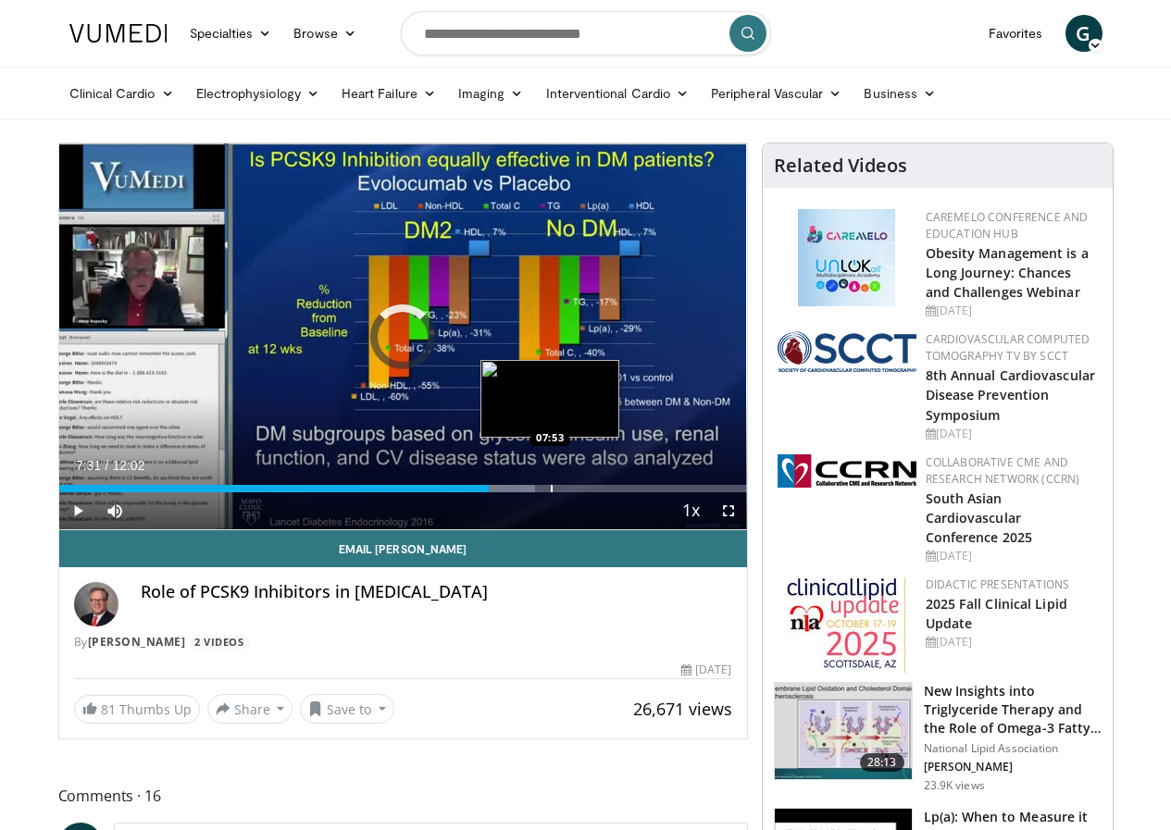
click at [551, 492] on div "Progress Bar" at bounding box center [552, 488] width 2 height 7
click at [562, 492] on div "Progress Bar" at bounding box center [563, 488] width 2 height 7
click at [577, 492] on div "Progress Bar" at bounding box center [578, 488] width 2 height 7
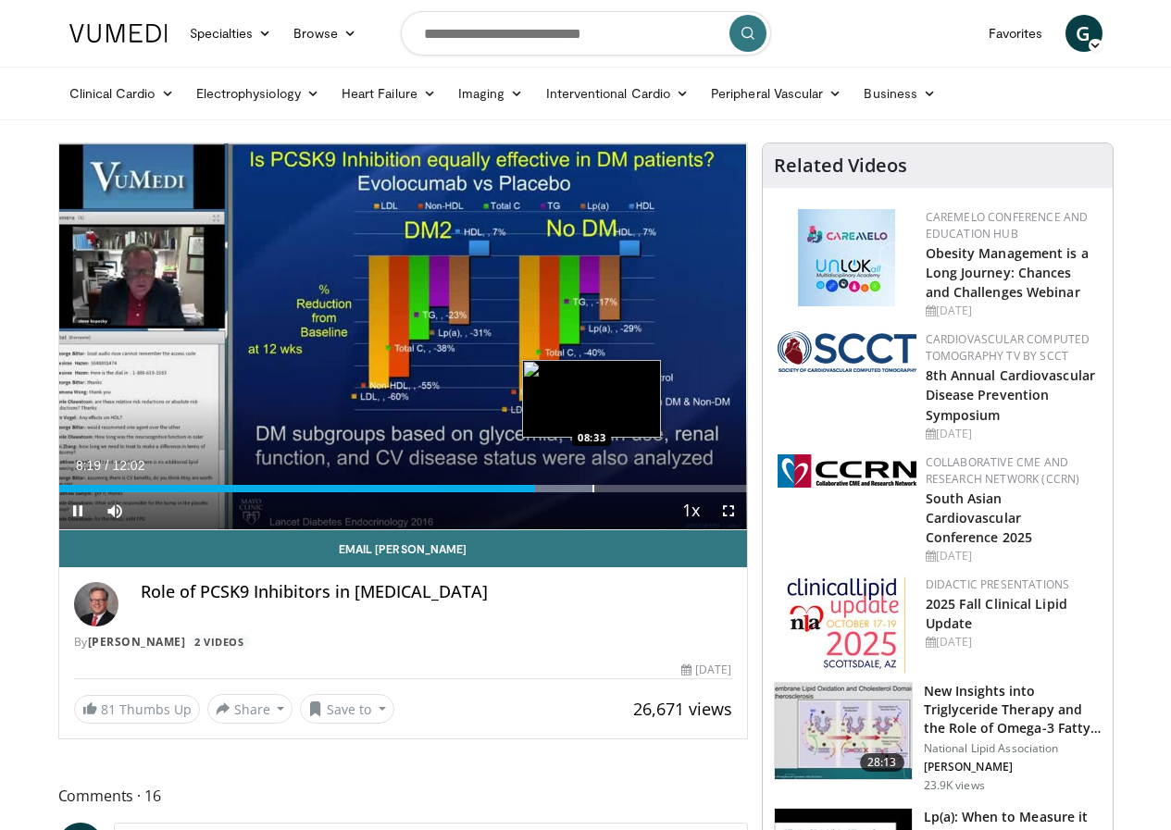
click at [592, 492] on div "Progress Bar" at bounding box center [593, 488] width 2 height 7
click at [613, 492] on div "Progress Bar" at bounding box center [614, 488] width 2 height 7
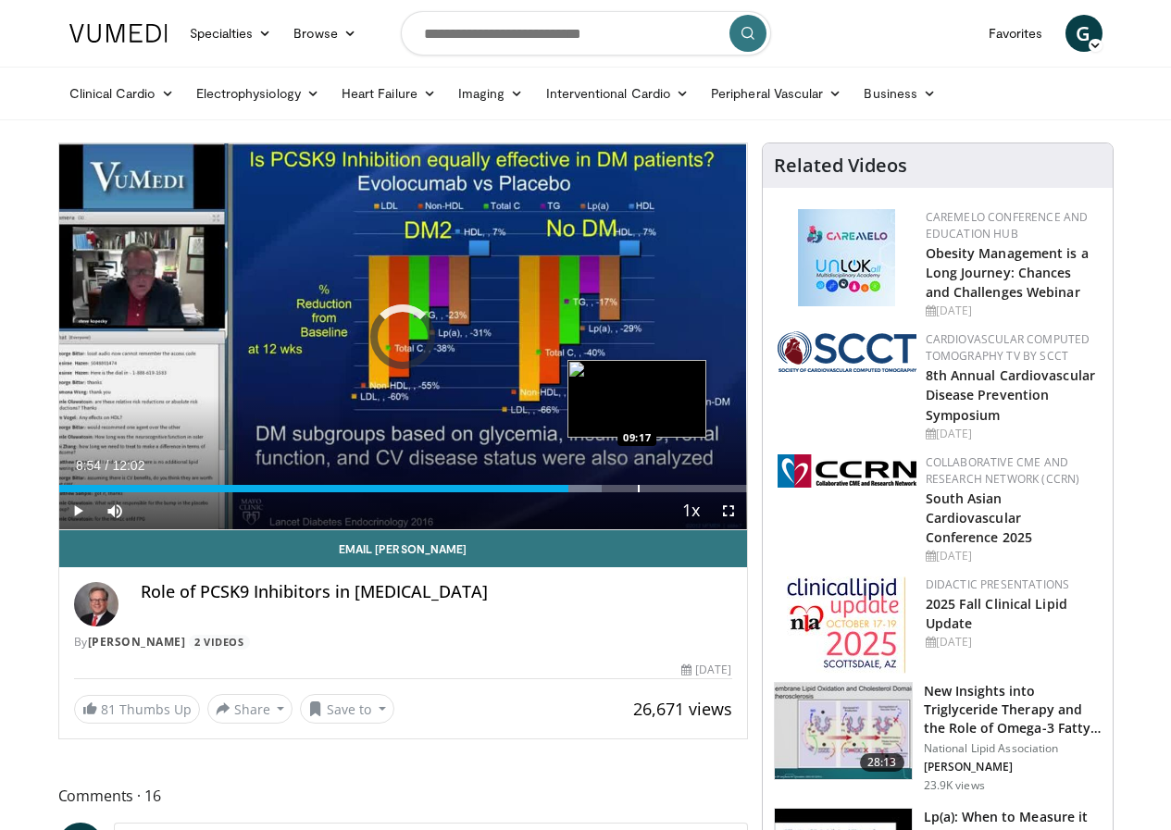
click at [638, 492] on div "Progress Bar" at bounding box center [639, 488] width 2 height 7
click at [654, 492] on div "Progress Bar" at bounding box center [655, 488] width 2 height 7
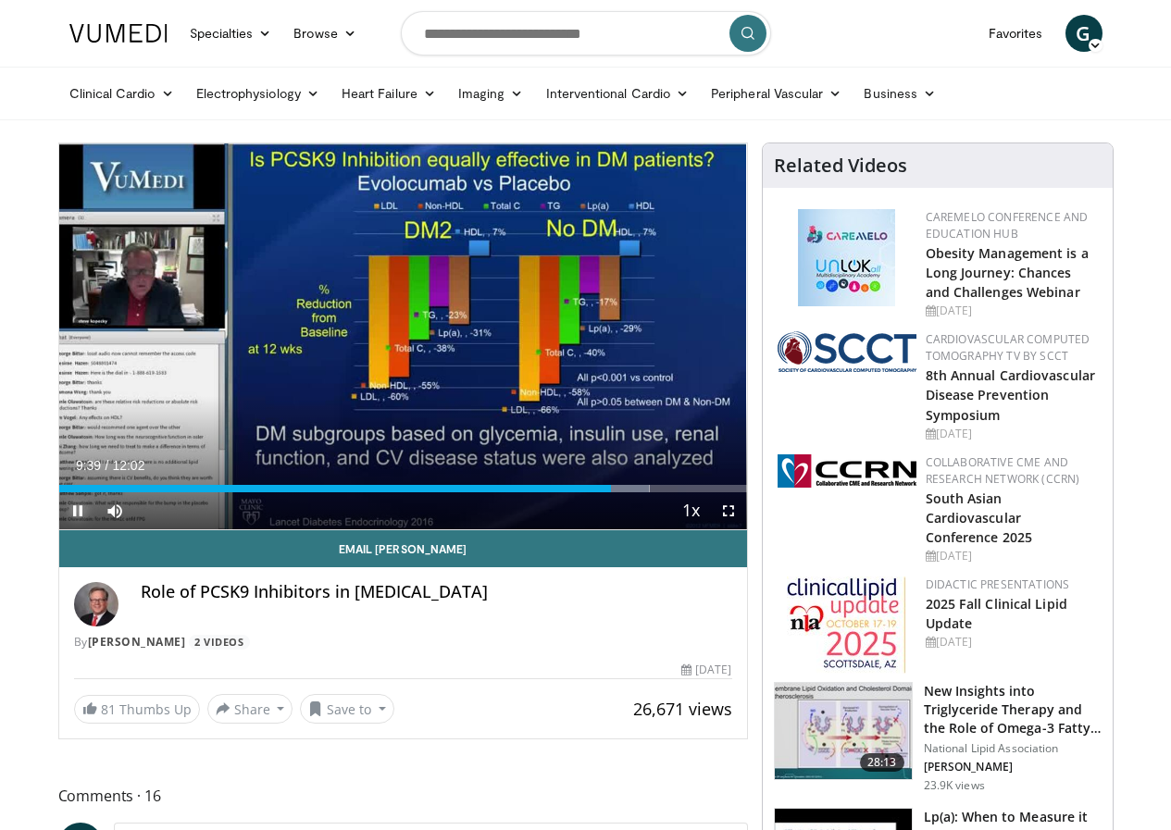
click at [59, 529] on span "Video Player" at bounding box center [77, 510] width 37 height 37
click at [674, 492] on div "Progress Bar" at bounding box center [675, 488] width 2 height 7
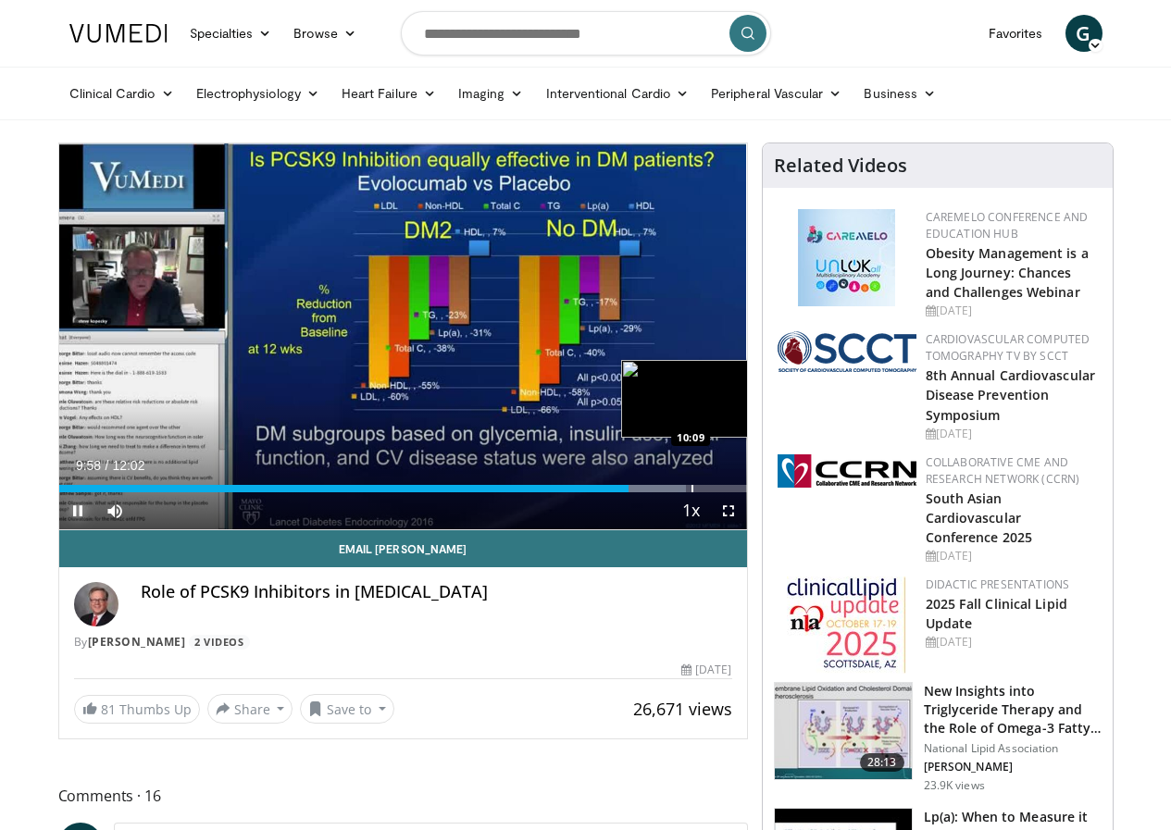
click at [691, 492] on div "Progress Bar" at bounding box center [692, 488] width 2 height 7
click at [708, 492] on div "Progress Bar" at bounding box center [709, 488] width 2 height 7
click at [684, 492] on div "Progress Bar" at bounding box center [666, 488] width 82 height 7
click at [751, 492] on div "Progress Bar" at bounding box center [752, 488] width 2 height 7
click at [768, 492] on div "Progress Bar" at bounding box center [769, 488] width 2 height 7
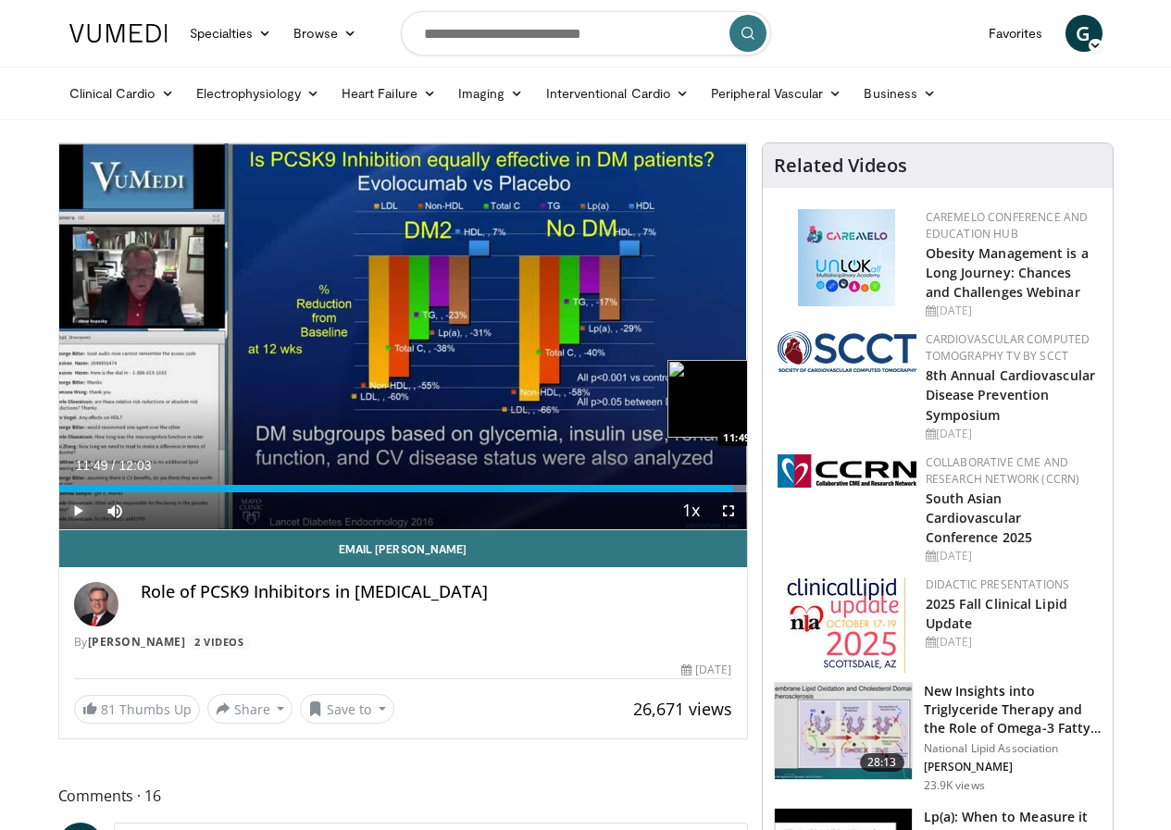
click at [747, 492] on div "Loaded : 100.00% 11:27 11:49" at bounding box center [403, 484] width 688 height 18
click at [59, 529] on span "Video Player" at bounding box center [77, 510] width 37 height 37
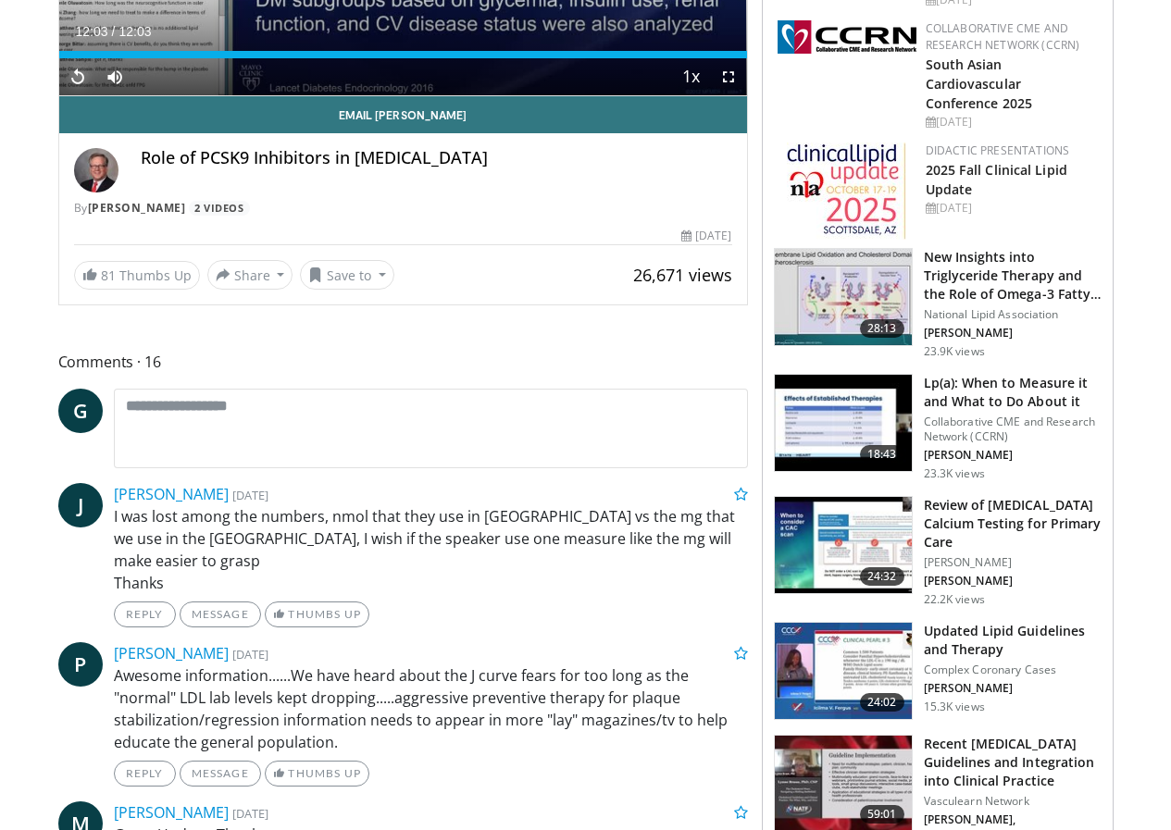
scroll to position [370, 0]
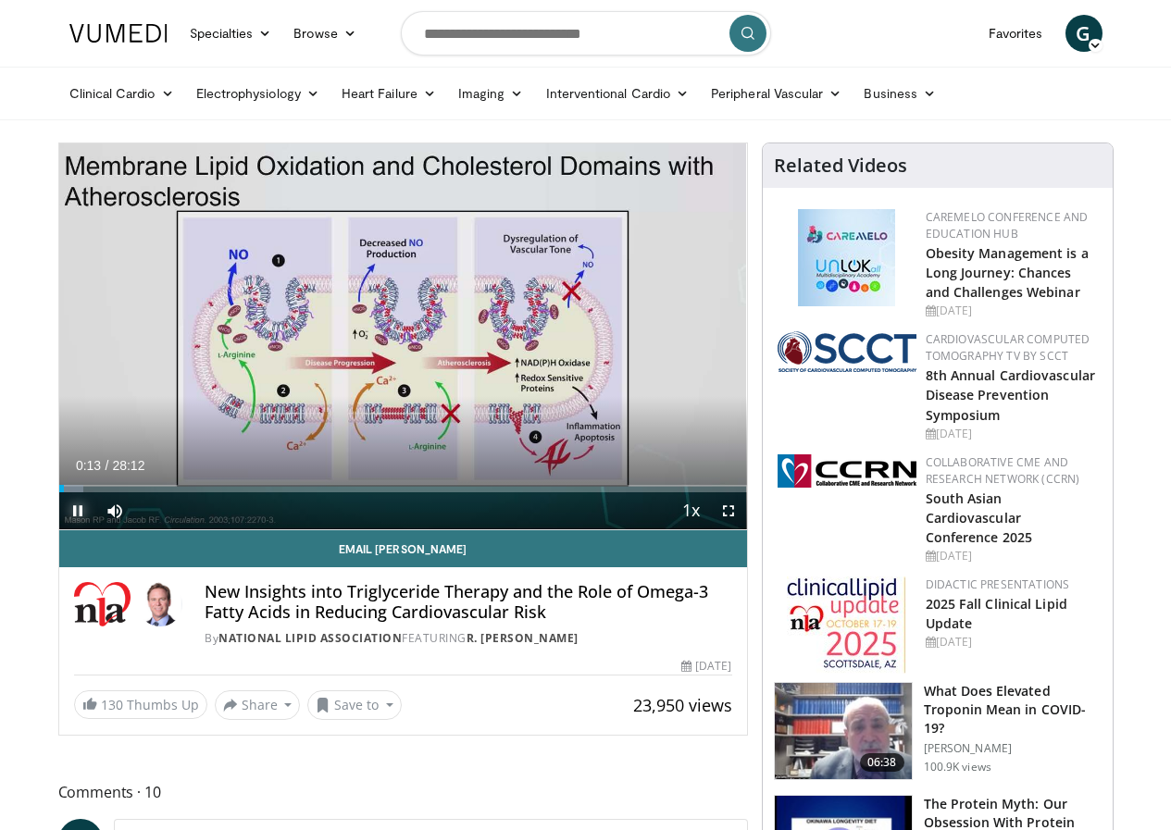
click at [59, 529] on span "Video Player" at bounding box center [77, 510] width 37 height 37
